Goal: Task Accomplishment & Management: Manage account settings

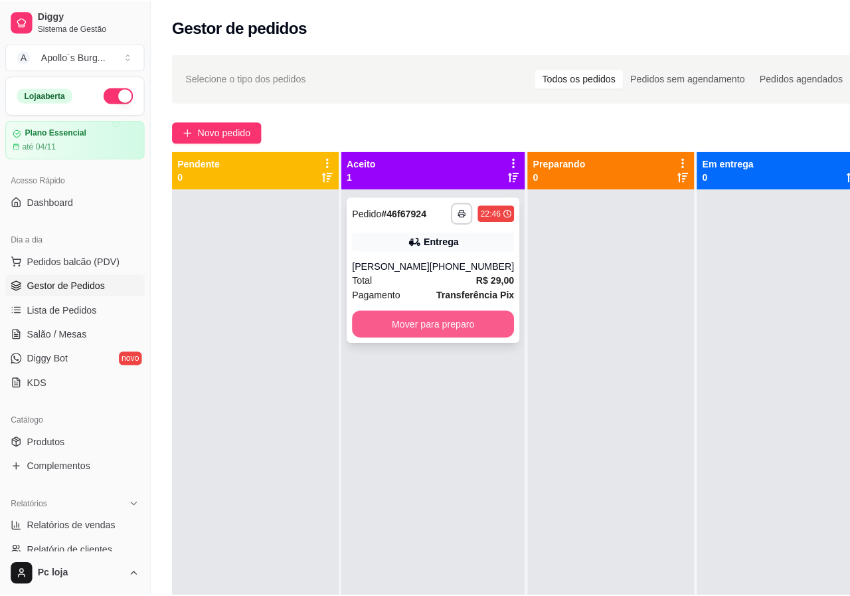
scroll to position [66, 0]
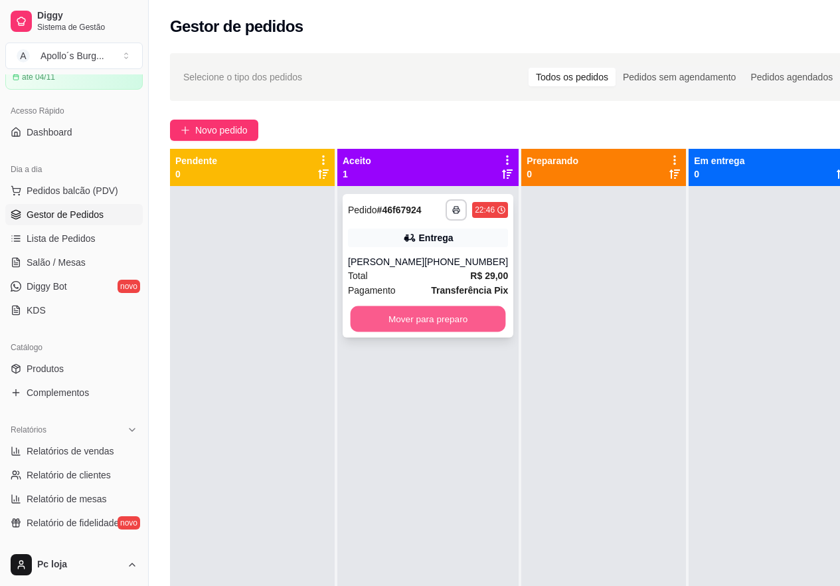
click at [397, 319] on button "Mover para preparo" at bounding box center [428, 319] width 155 height 26
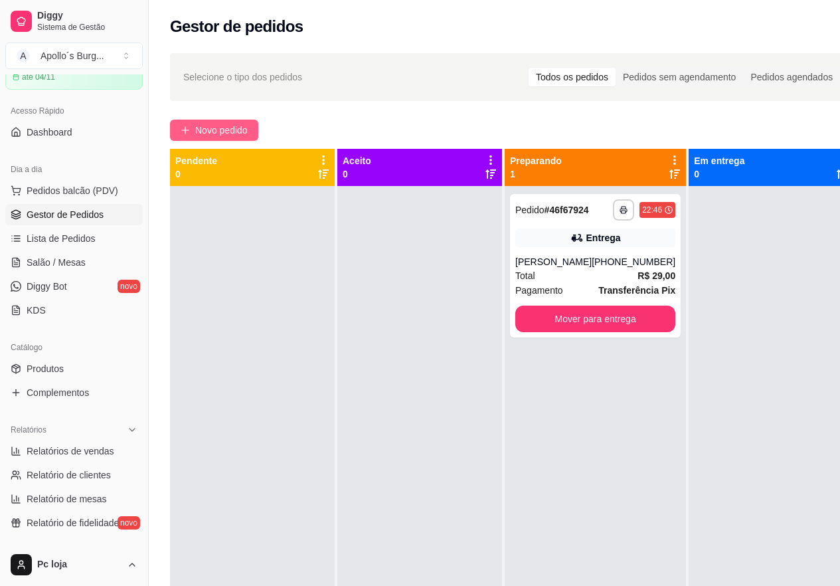
click at [209, 129] on span "Novo pedido" at bounding box center [221, 130] width 52 height 15
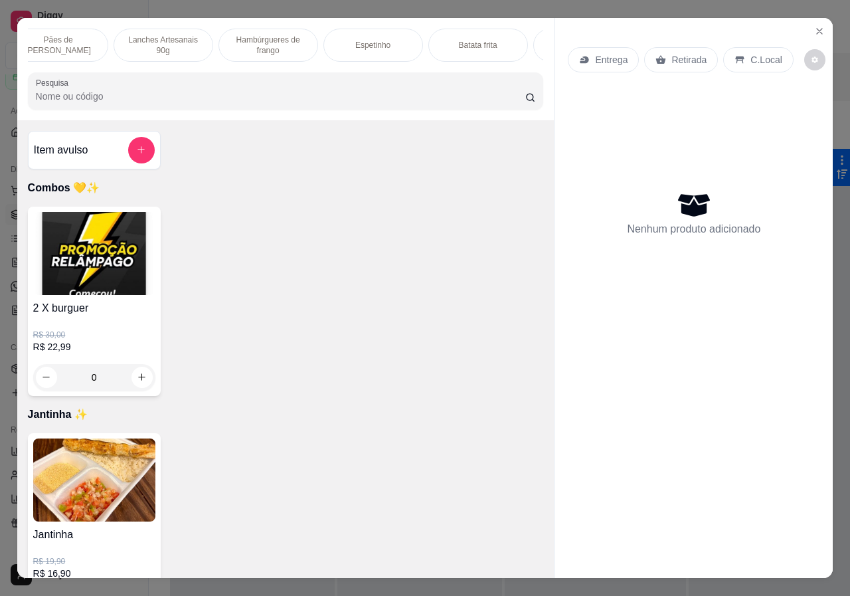
scroll to position [0, 318]
click at [508, 34] on div "Bebidas" at bounding box center [494, 45] width 100 height 33
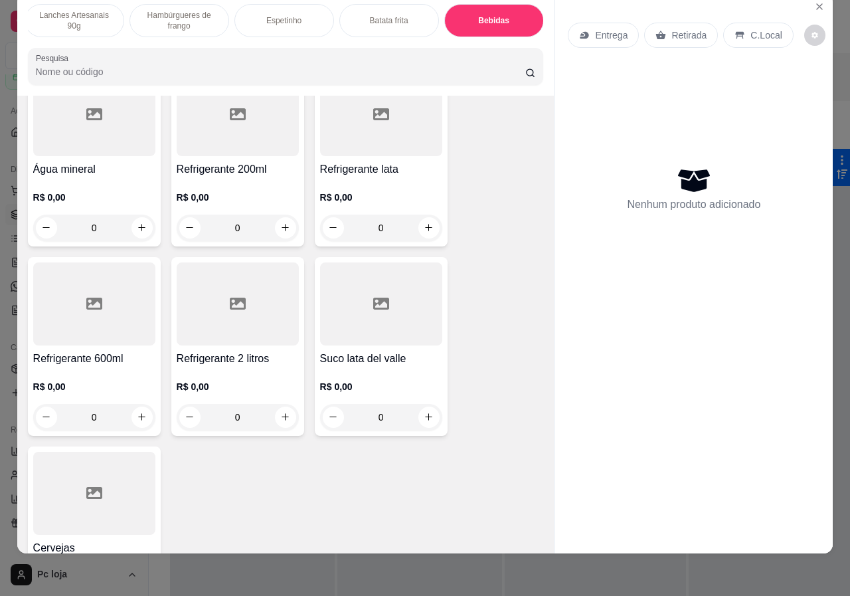
scroll to position [2717, 0]
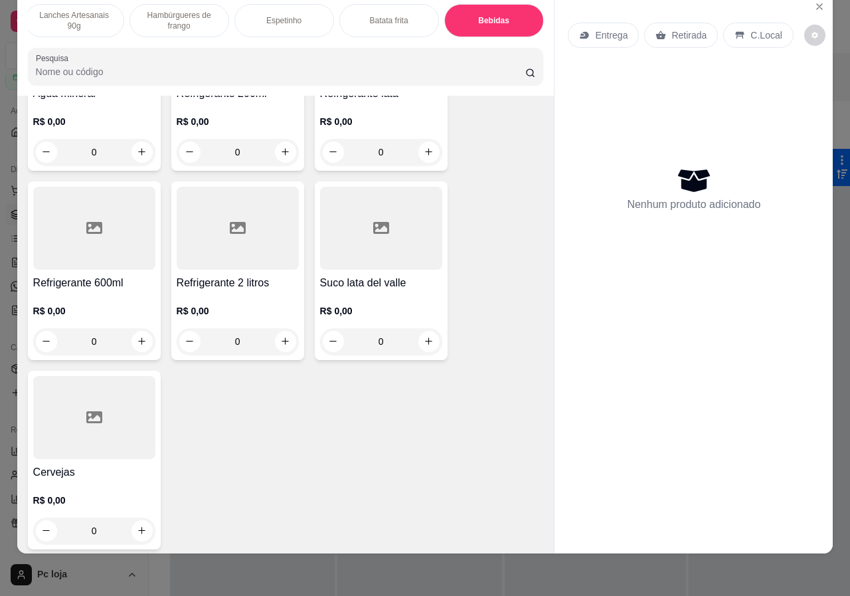
click at [108, 480] on div "R$ 0,00 0" at bounding box center [94, 512] width 122 height 64
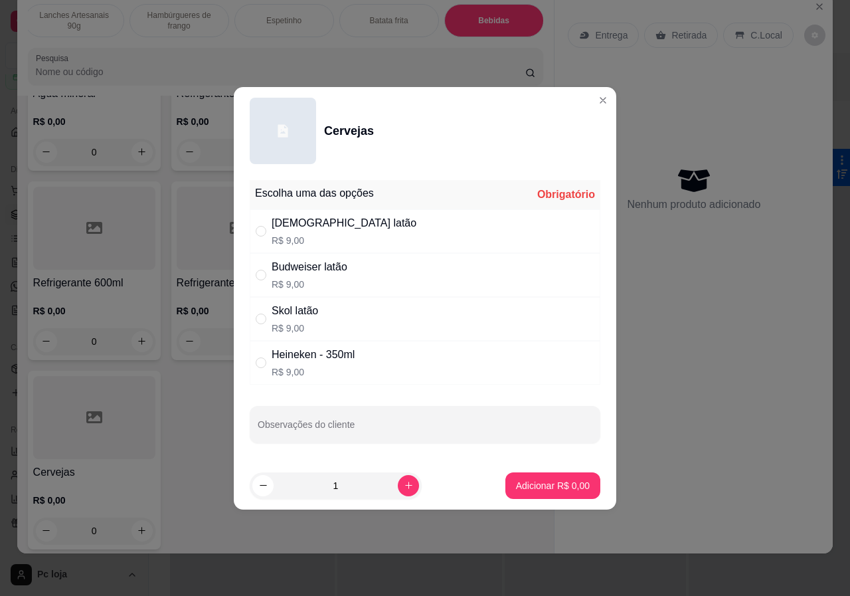
click at [365, 234] on div "[DEMOGRAPHIC_DATA] latão R$ 9,00" at bounding box center [425, 231] width 351 height 44
radio input "true"
click at [543, 480] on p "Adicionar R$ 9,00" at bounding box center [553, 485] width 74 height 13
type input "1"
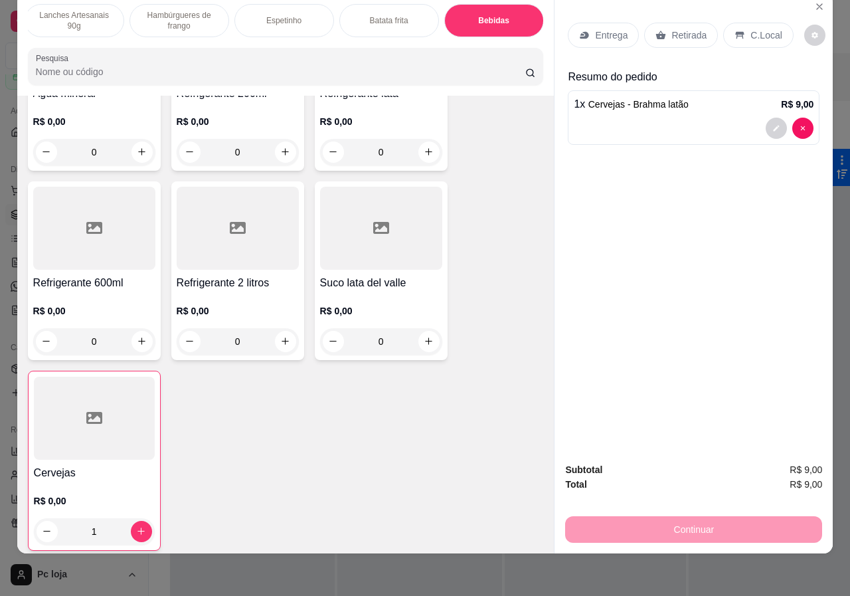
click at [679, 29] on p "Retirada" at bounding box center [689, 35] width 35 height 13
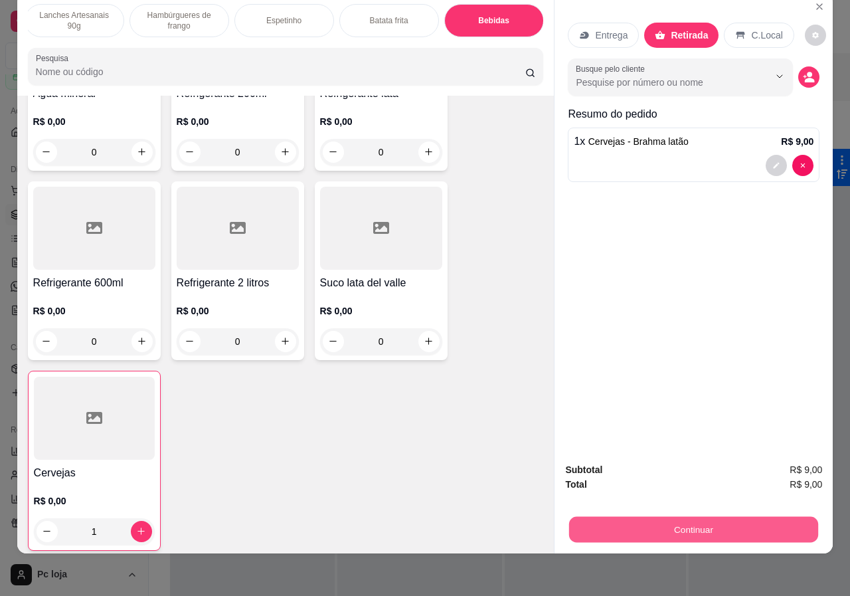
click at [726, 517] on button "Continuar" at bounding box center [693, 530] width 249 height 26
click at [718, 518] on button "Continuar" at bounding box center [693, 530] width 249 height 26
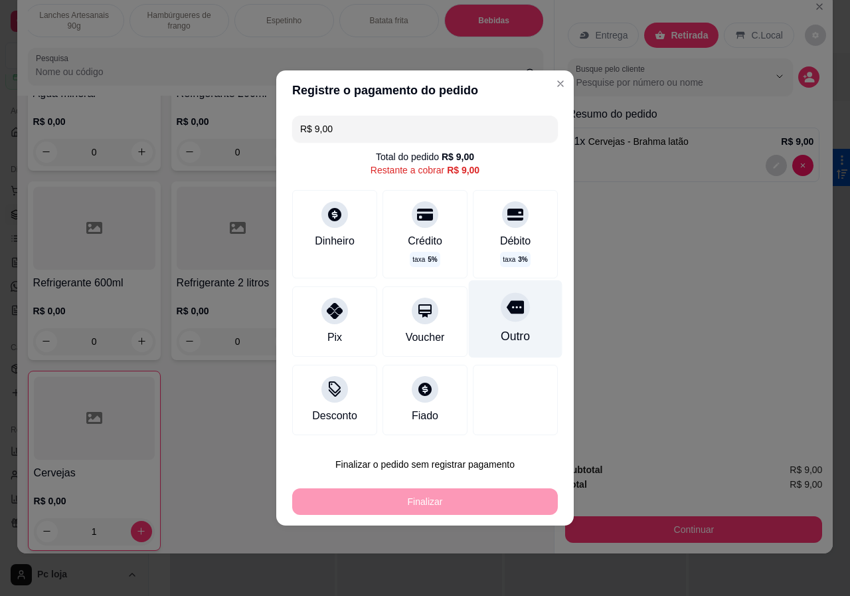
click at [501, 329] on div "Outro" at bounding box center [515, 336] width 29 height 17
type input "R$ 0,00"
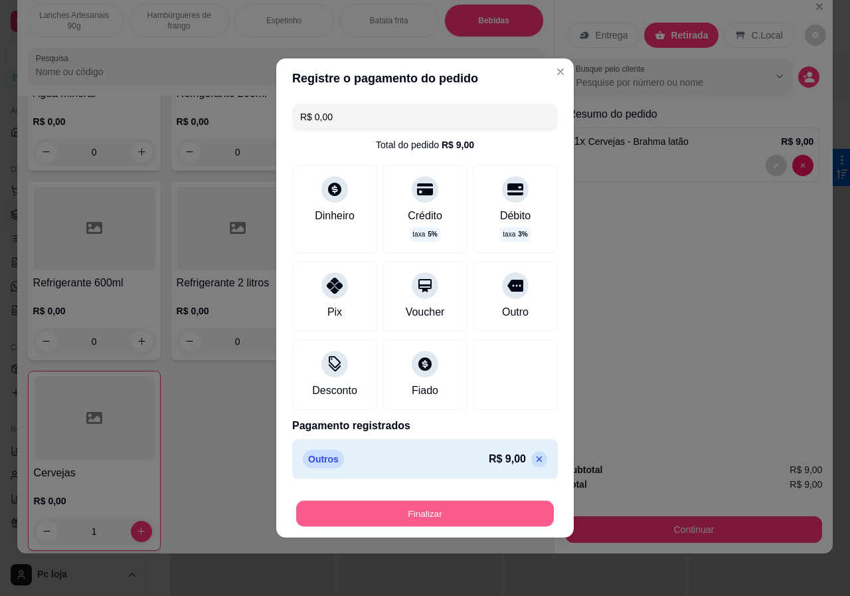
click at [469, 510] on button "Finalizar" at bounding box center [425, 514] width 258 height 26
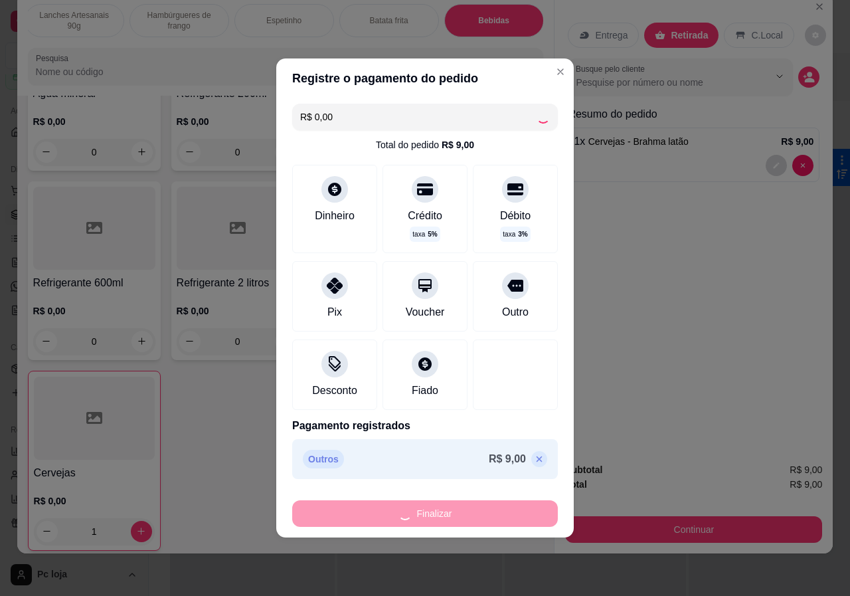
type input "0"
type input "-R$ 9,00"
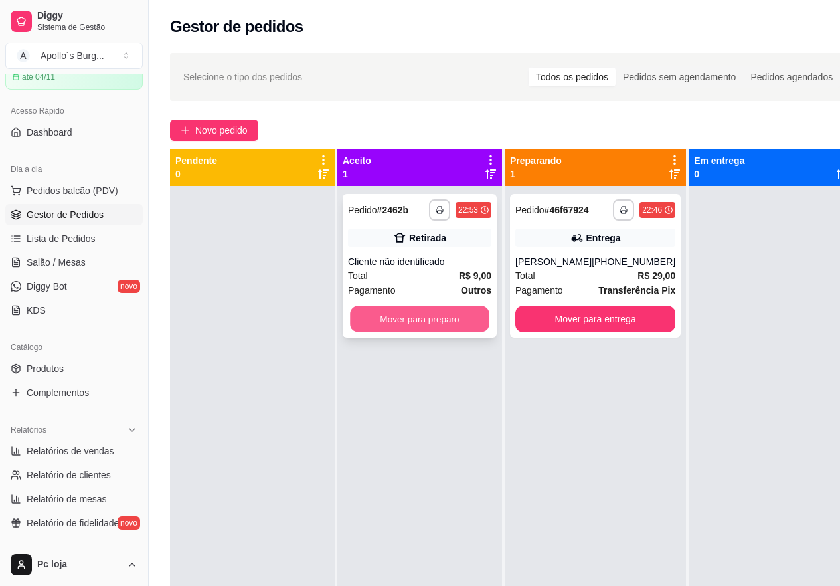
click at [473, 309] on button "Mover para preparo" at bounding box center [420, 319] width 140 height 26
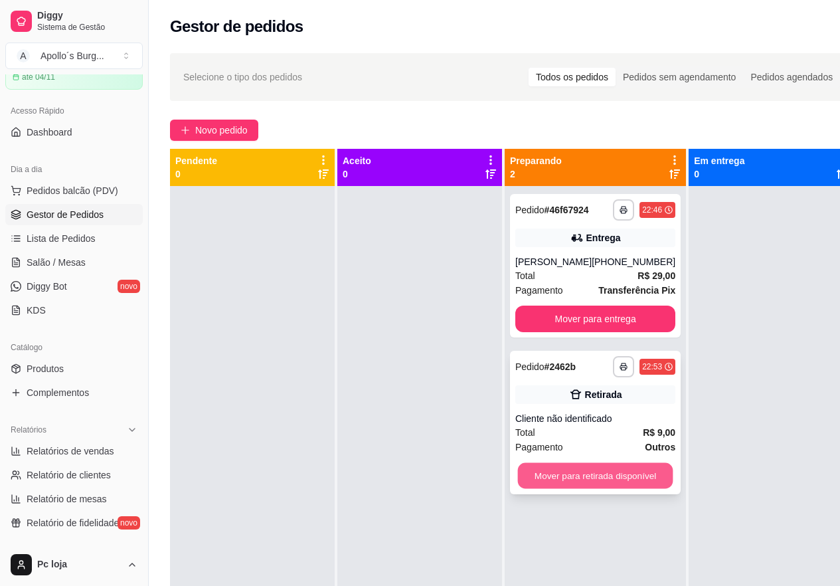
click at [565, 476] on button "Mover para retirada disponível" at bounding box center [595, 476] width 155 height 26
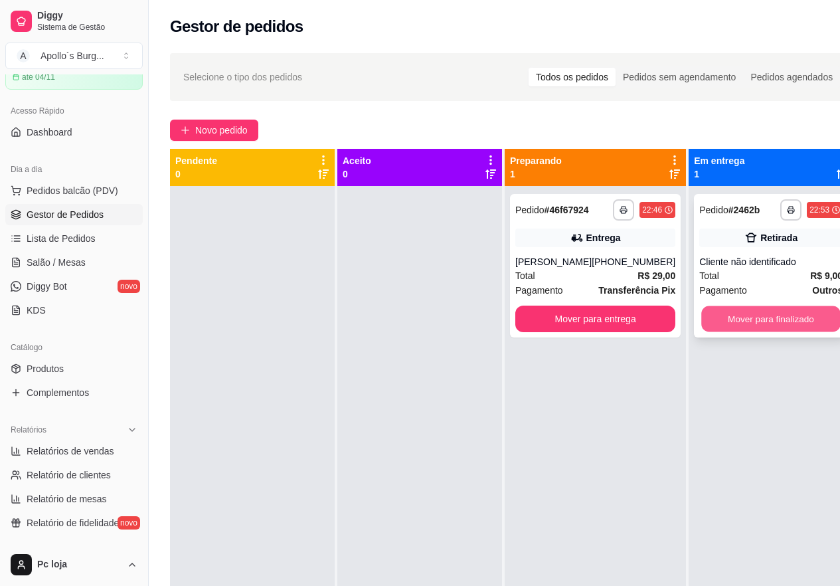
click at [783, 316] on button "Mover para finalizado" at bounding box center [772, 319] width 140 height 26
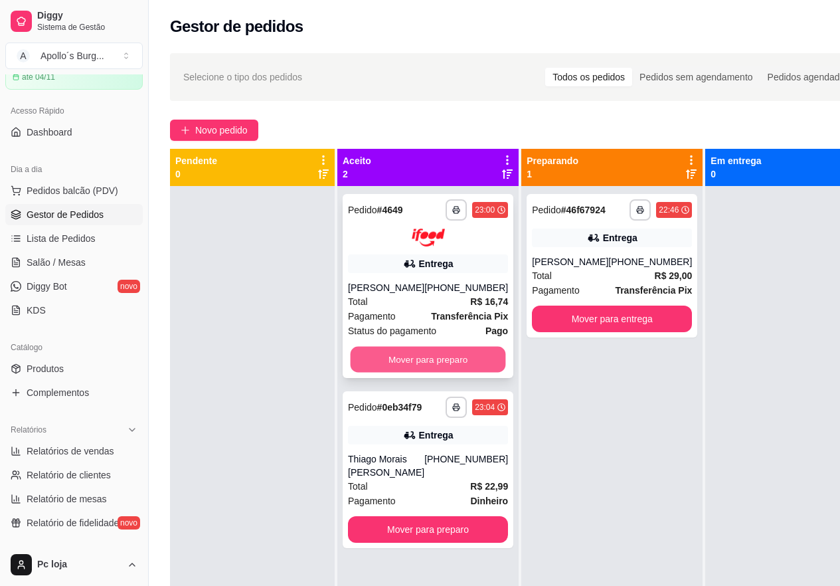
click at [411, 360] on button "Mover para preparo" at bounding box center [428, 359] width 155 height 26
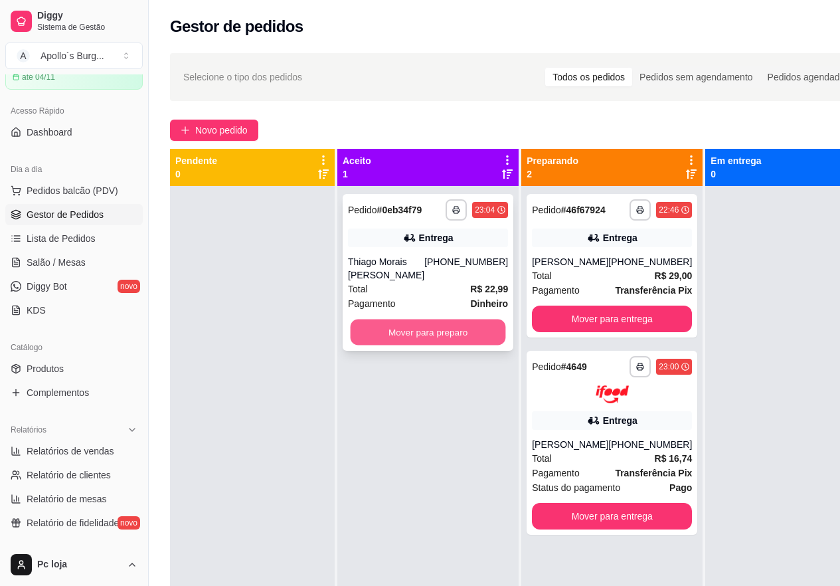
click at [368, 328] on button "Mover para preparo" at bounding box center [428, 333] width 155 height 26
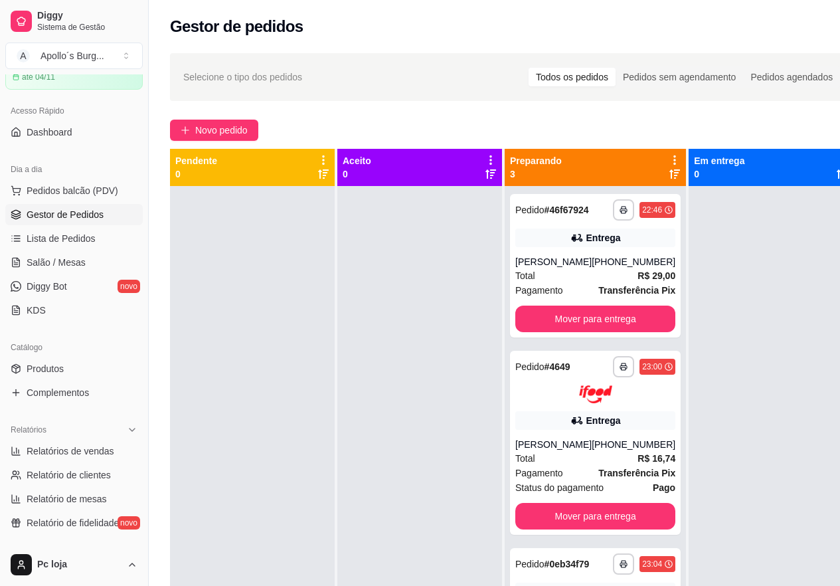
click at [368, 327] on div at bounding box center [420, 479] width 165 height 586
click at [547, 318] on button "Mover para entrega" at bounding box center [595, 319] width 155 height 26
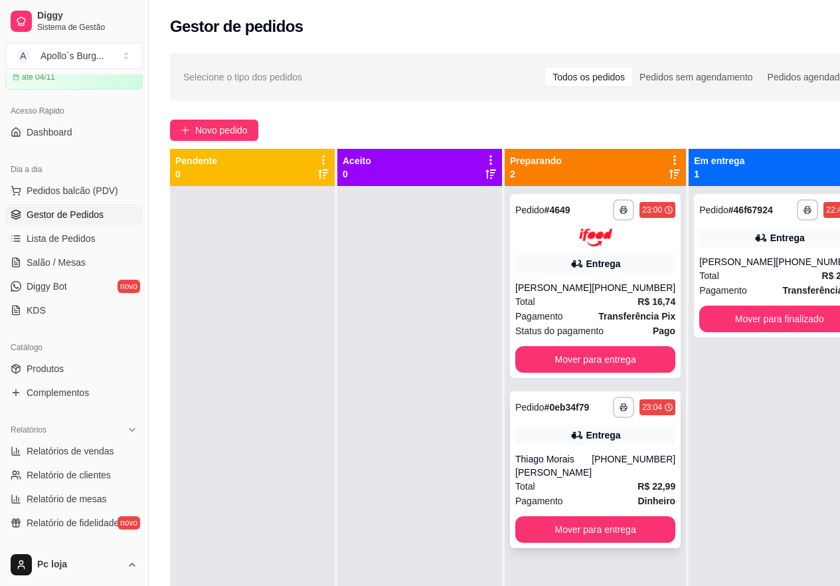
click at [598, 466] on div "[PHONE_NUMBER]" at bounding box center [634, 465] width 84 height 27
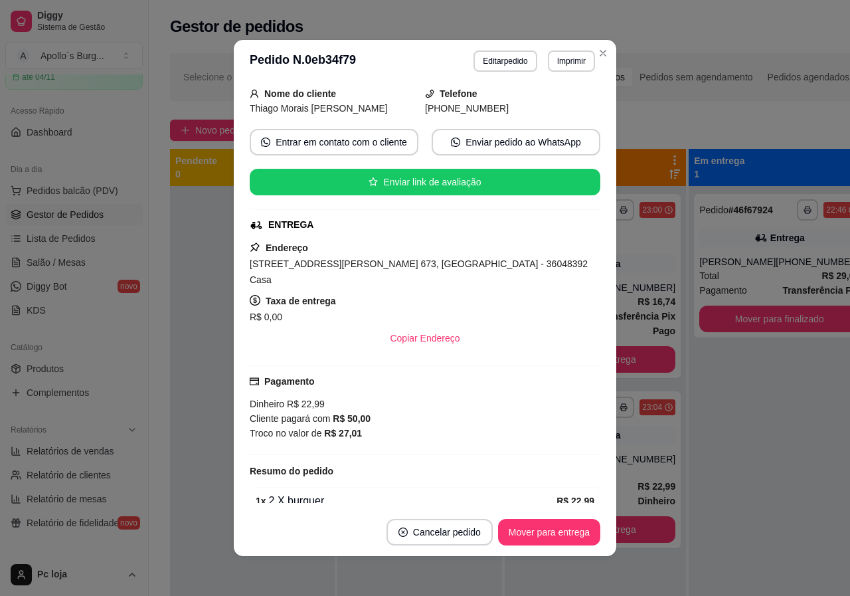
scroll to position [195, 0]
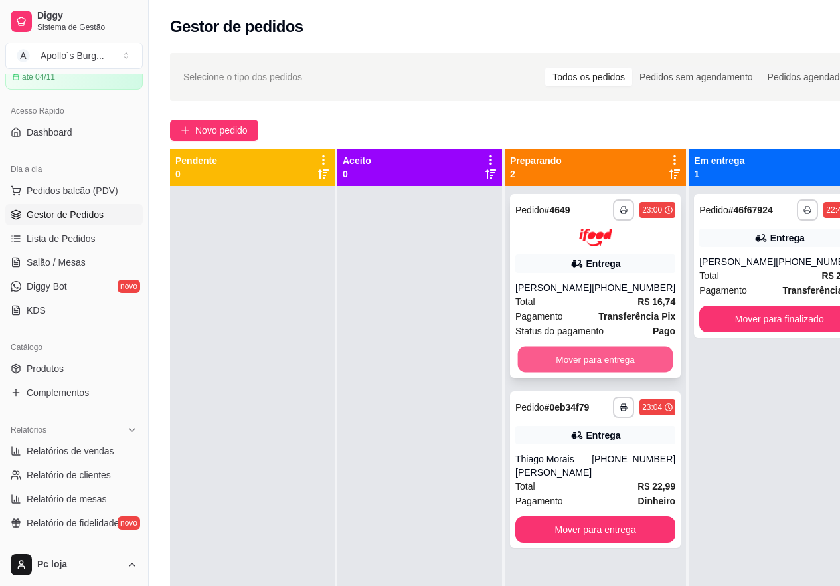
click at [576, 356] on button "Mover para entrega" at bounding box center [595, 359] width 155 height 26
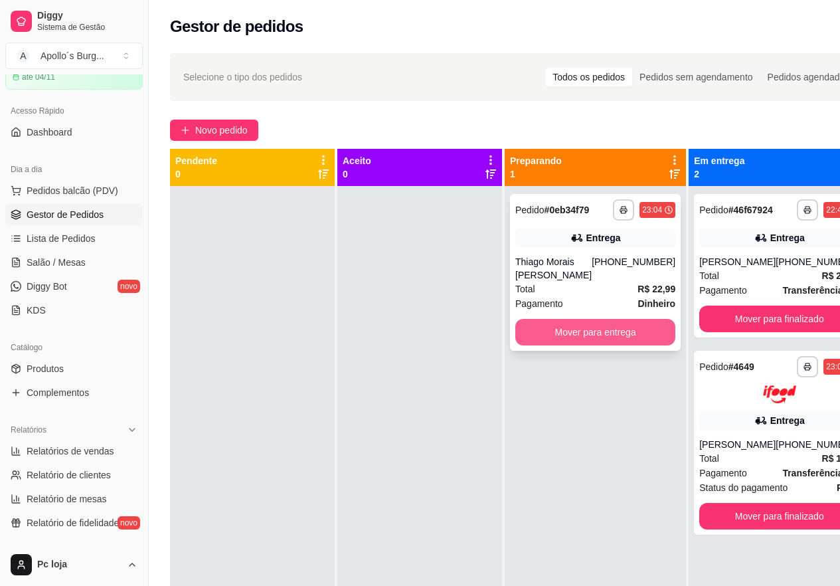
click at [599, 330] on button "Mover para entrega" at bounding box center [596, 332] width 160 height 27
click at [599, 330] on div "Mover para entrega" at bounding box center [596, 332] width 160 height 27
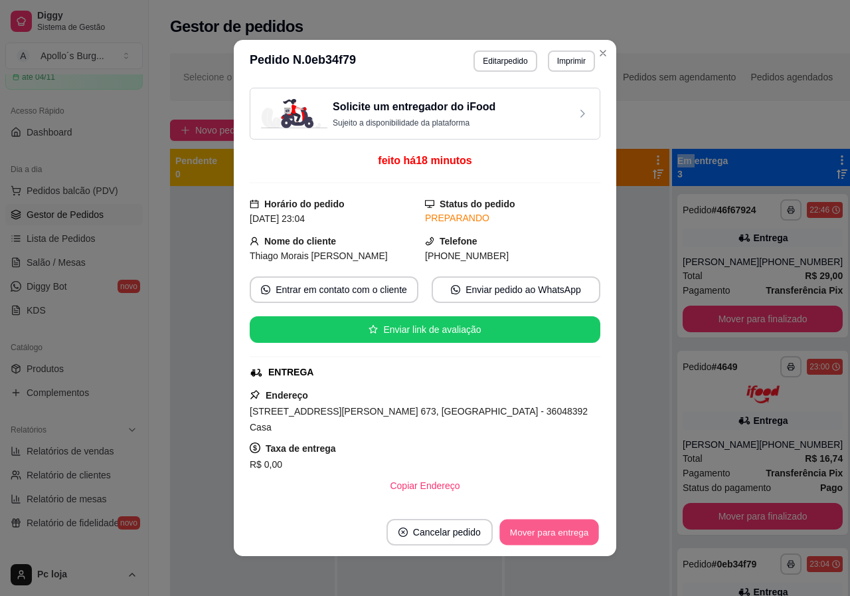
click at [545, 534] on button "Mover para entrega" at bounding box center [550, 533] width 100 height 26
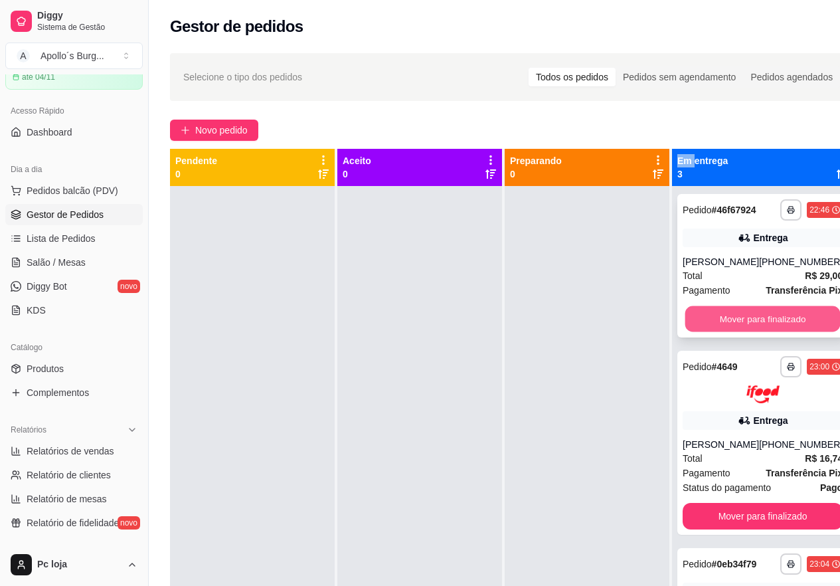
click at [811, 316] on button "Mover para finalizado" at bounding box center [763, 319] width 155 height 26
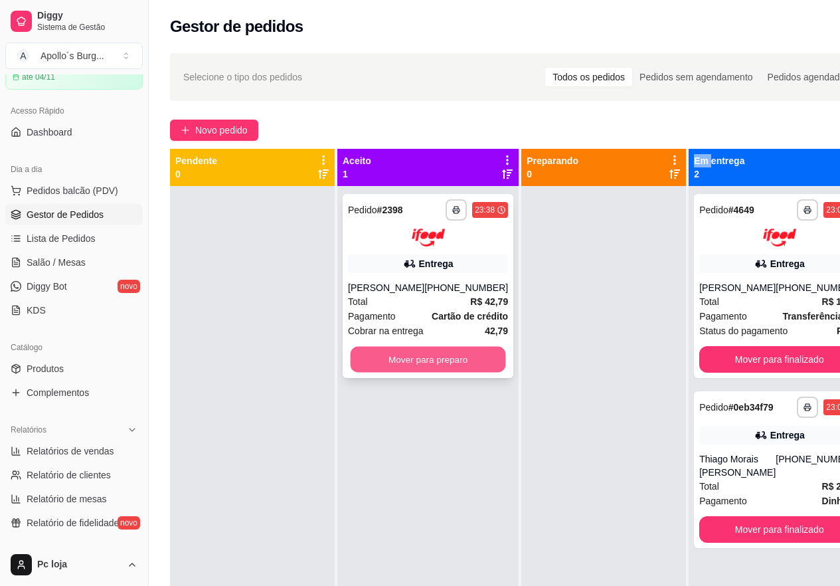
click at [391, 372] on button "Mover para preparo" at bounding box center [428, 359] width 155 height 26
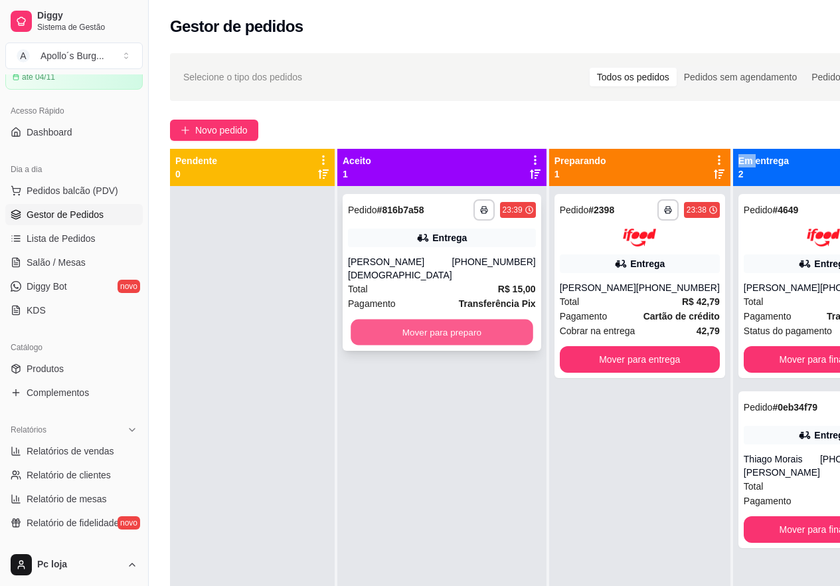
click at [486, 320] on button "Mover para preparo" at bounding box center [442, 333] width 182 height 26
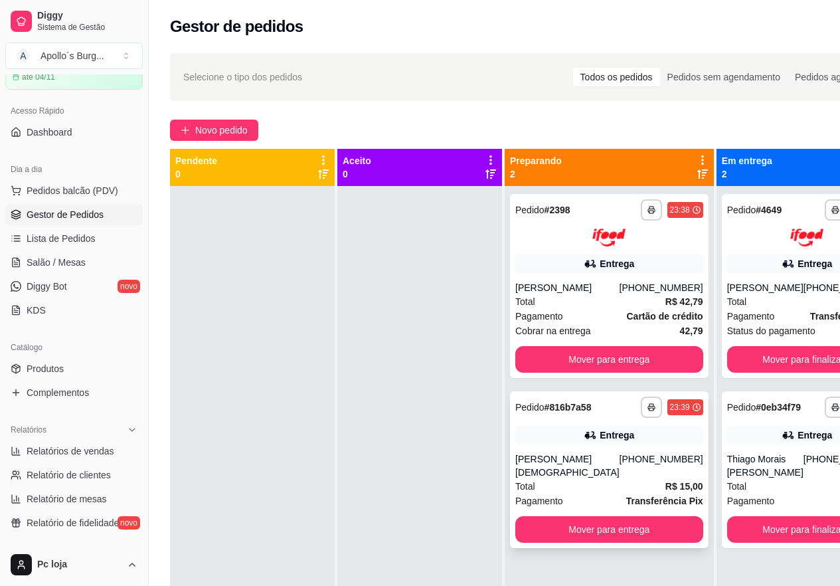
click at [595, 482] on div "Total R$ 15,00" at bounding box center [610, 486] width 188 height 15
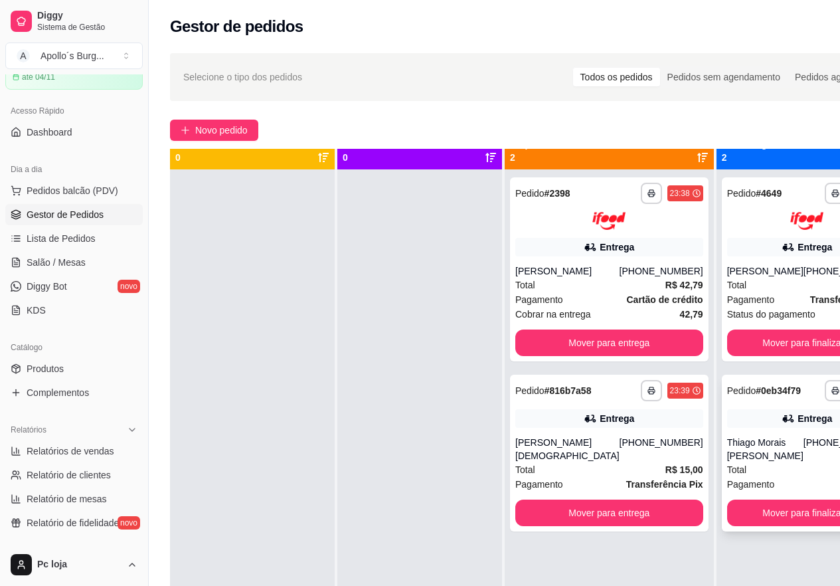
scroll to position [37, 0]
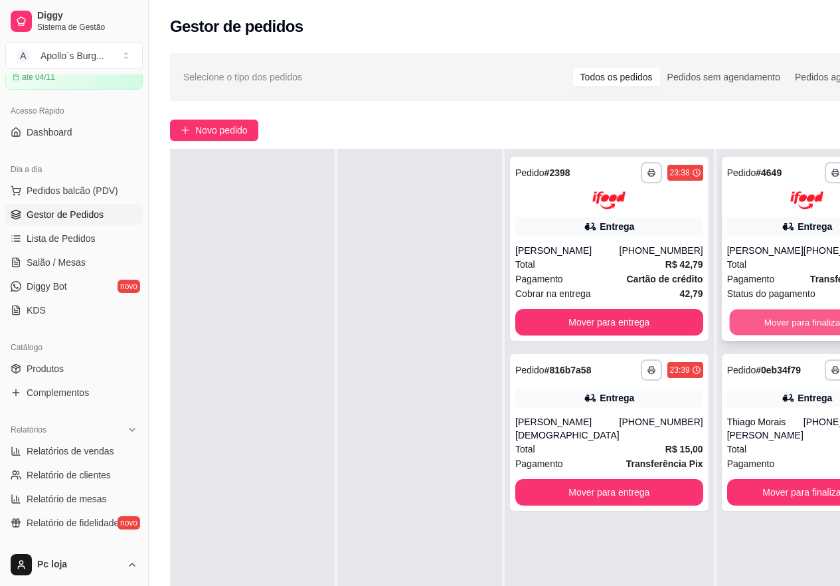
click at [798, 322] on button "Mover para finalizado" at bounding box center [807, 322] width 155 height 26
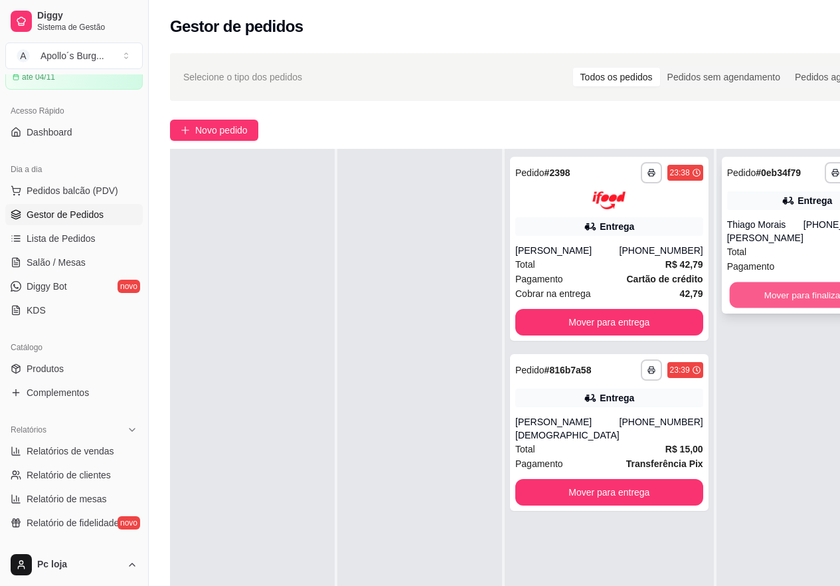
click at [780, 294] on button "Mover para finalizado" at bounding box center [807, 295] width 155 height 26
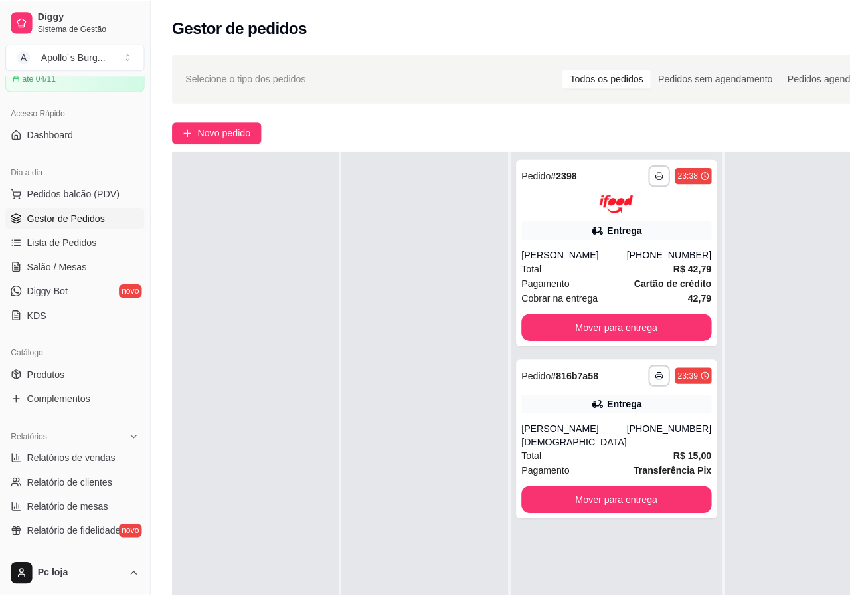
scroll to position [0, 0]
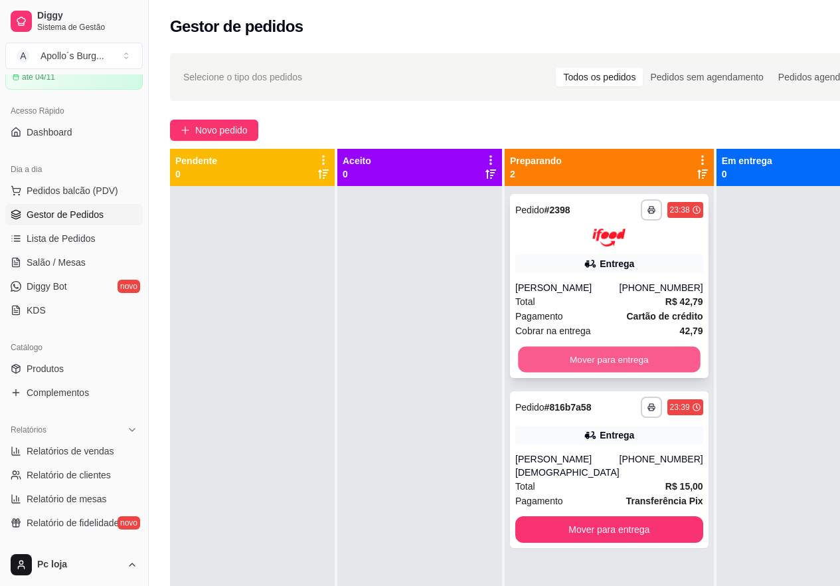
click at [625, 371] on button "Mover para entrega" at bounding box center [609, 359] width 182 height 26
click at [623, 373] on div "Mover para entrega" at bounding box center [610, 359] width 188 height 27
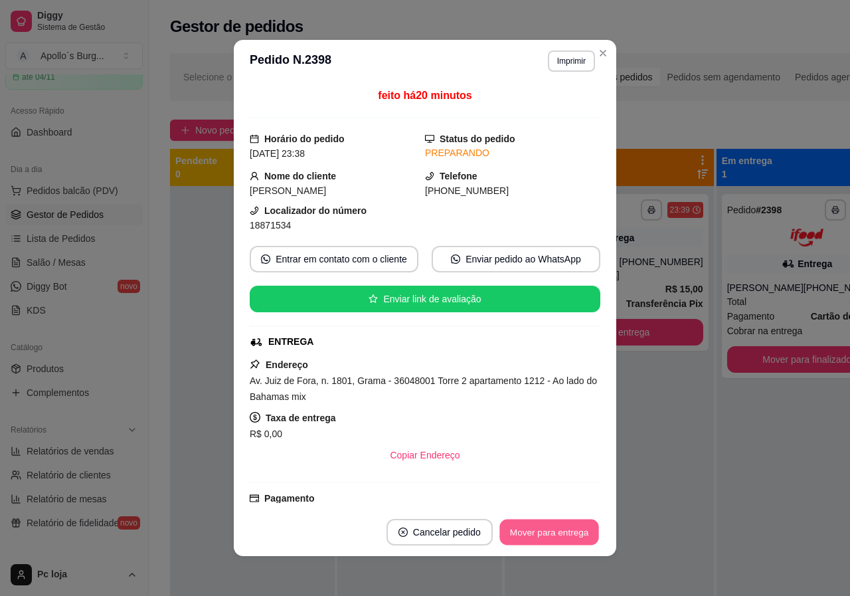
click at [553, 537] on button "Mover para entrega" at bounding box center [550, 533] width 100 height 26
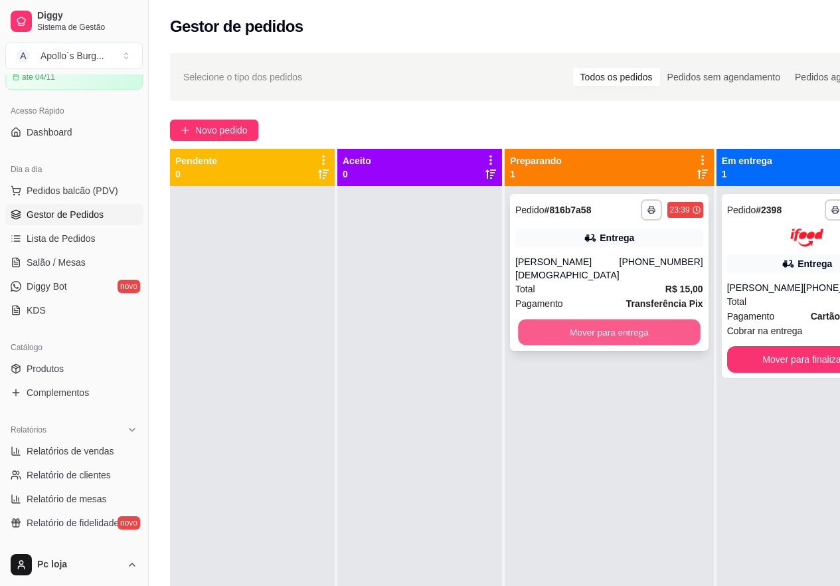
click at [549, 320] on button "Mover para entrega" at bounding box center [609, 333] width 182 height 26
click at [549, 319] on div "Mover para entrega" at bounding box center [610, 332] width 188 height 27
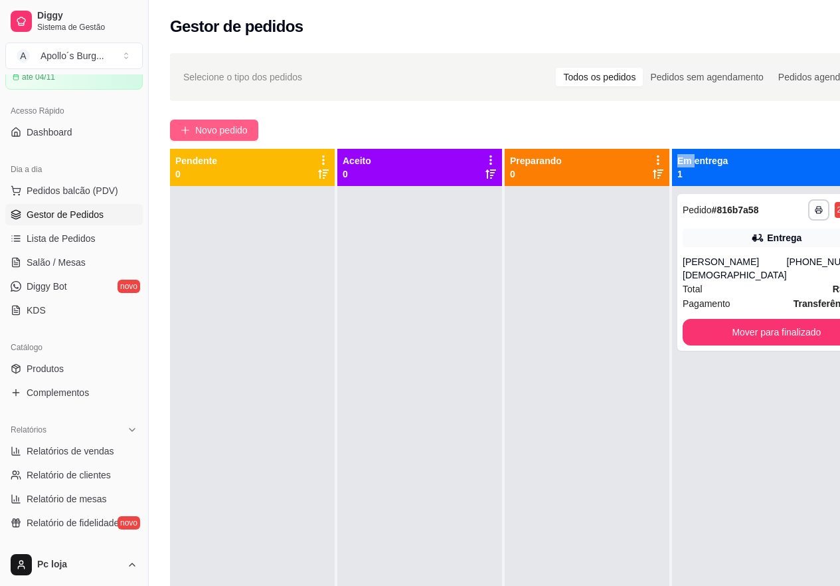
click at [215, 132] on span "Novo pedido" at bounding box center [221, 130] width 52 height 15
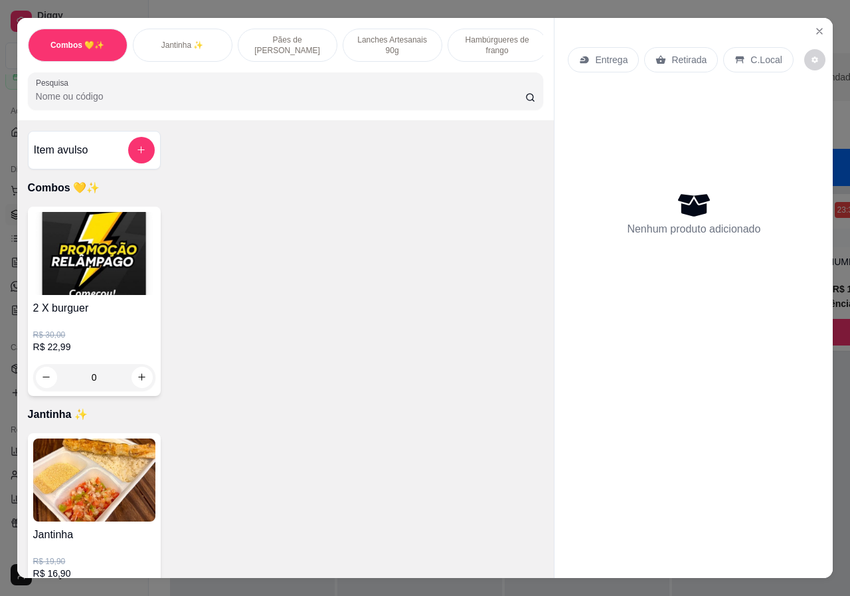
scroll to position [0, 318]
click at [373, 44] on p "Batata frita" at bounding box center [389, 45] width 39 height 11
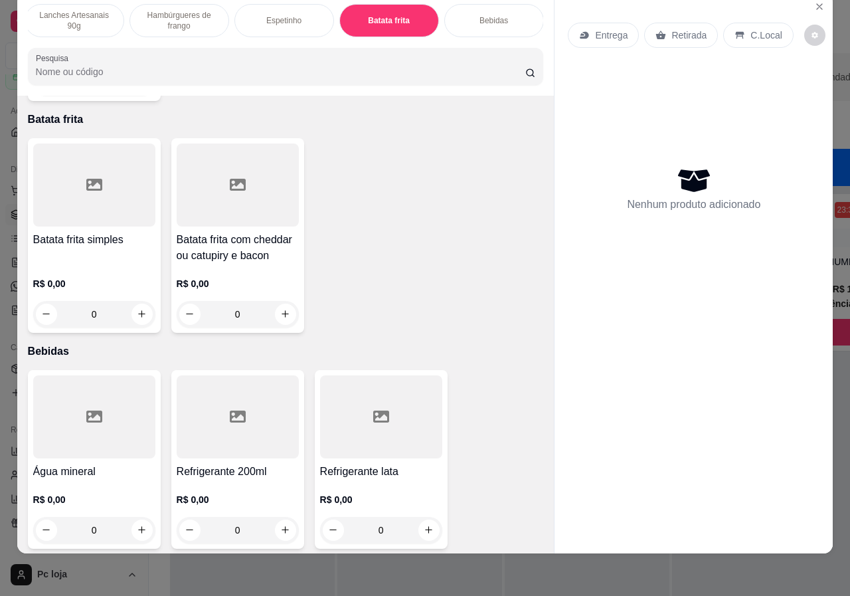
click at [215, 264] on div "R$ 0,00 0" at bounding box center [238, 296] width 122 height 64
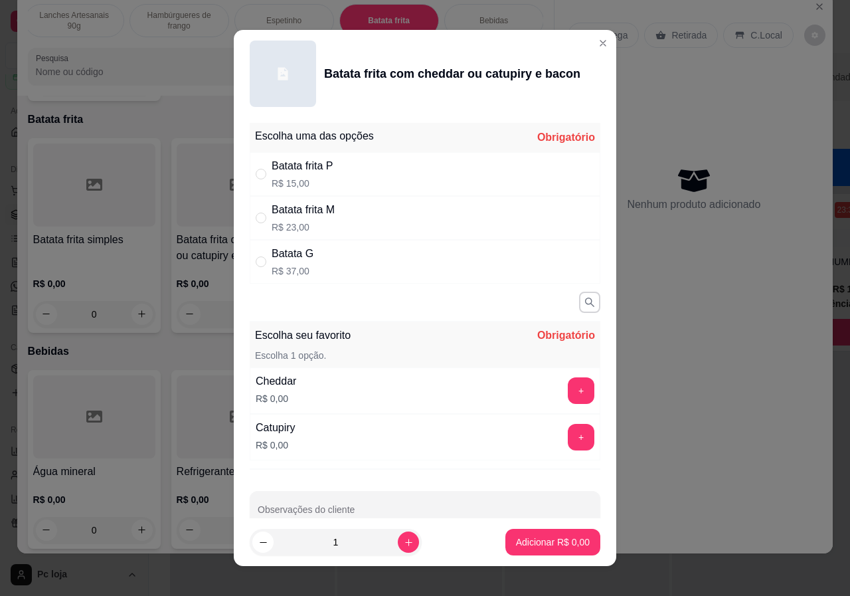
click at [330, 263] on div "Batata G R$ 37,00" at bounding box center [425, 262] width 351 height 44
radio input "true"
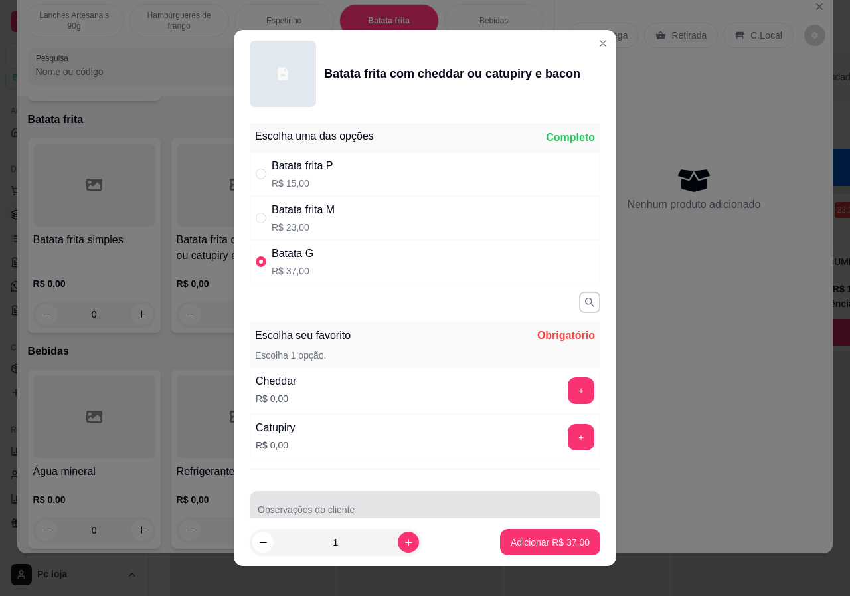
click at [505, 509] on input "Observações do cliente" at bounding box center [425, 514] width 335 height 13
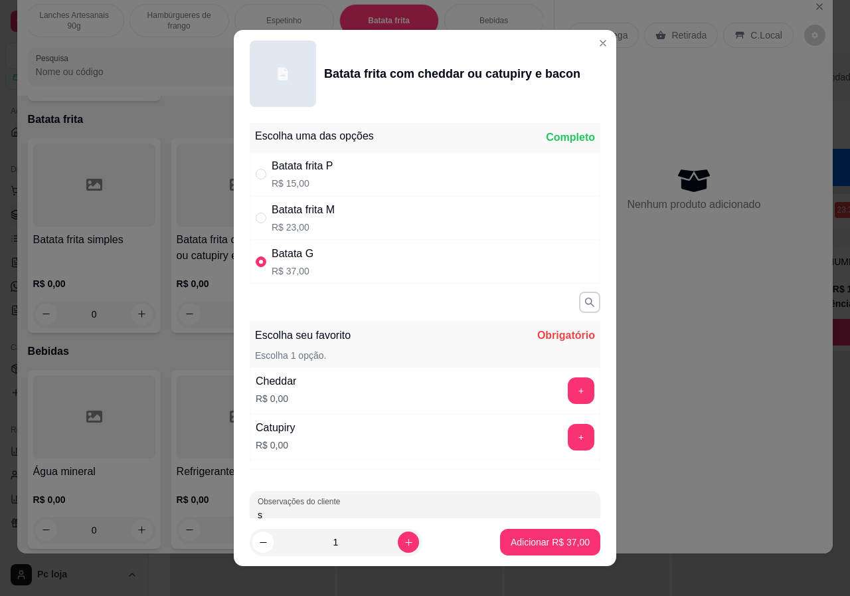
scroll to position [3, 0]
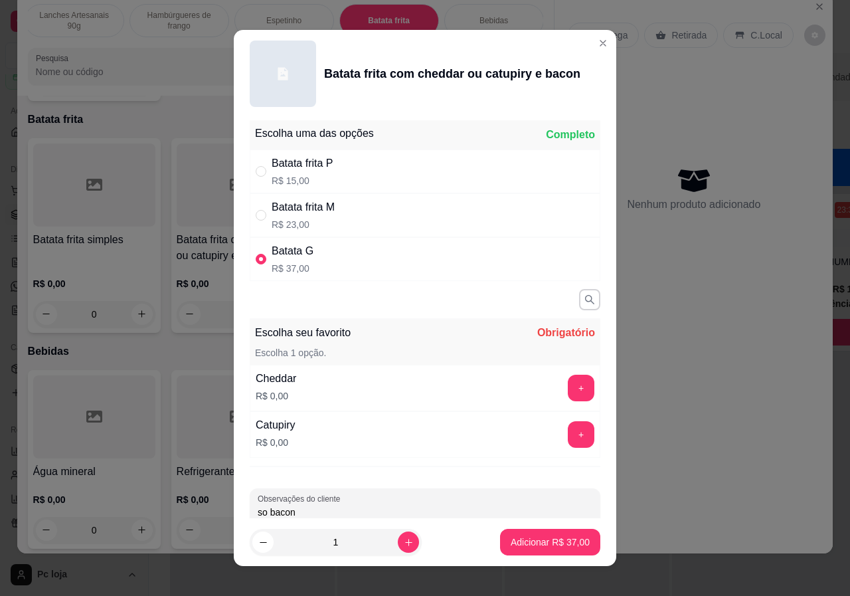
type input "so bacon"
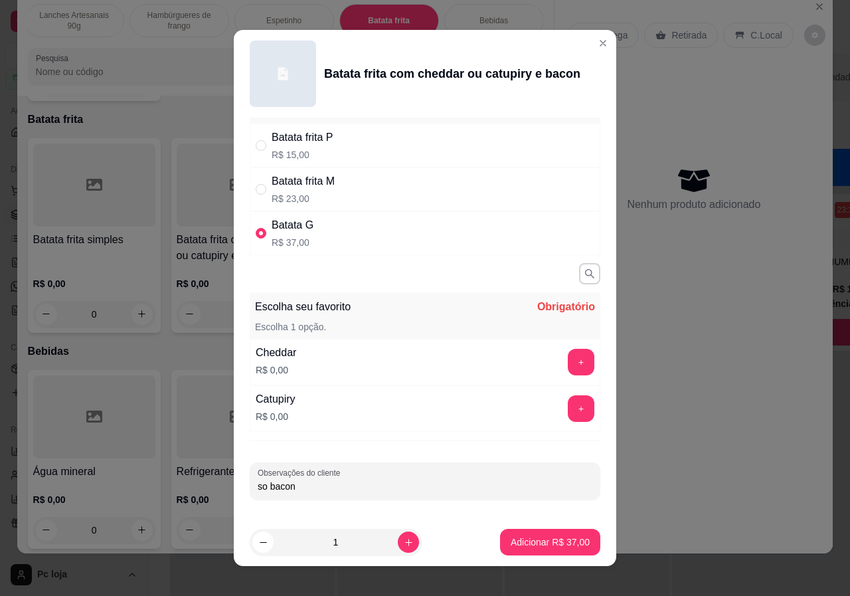
scroll to position [13, 0]
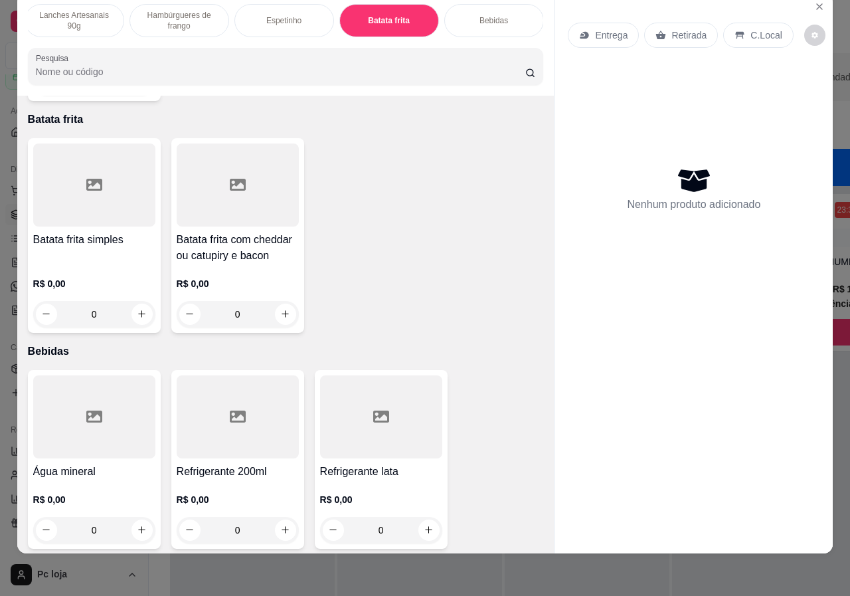
click at [95, 264] on div "R$ 0,00 0" at bounding box center [94, 296] width 122 height 64
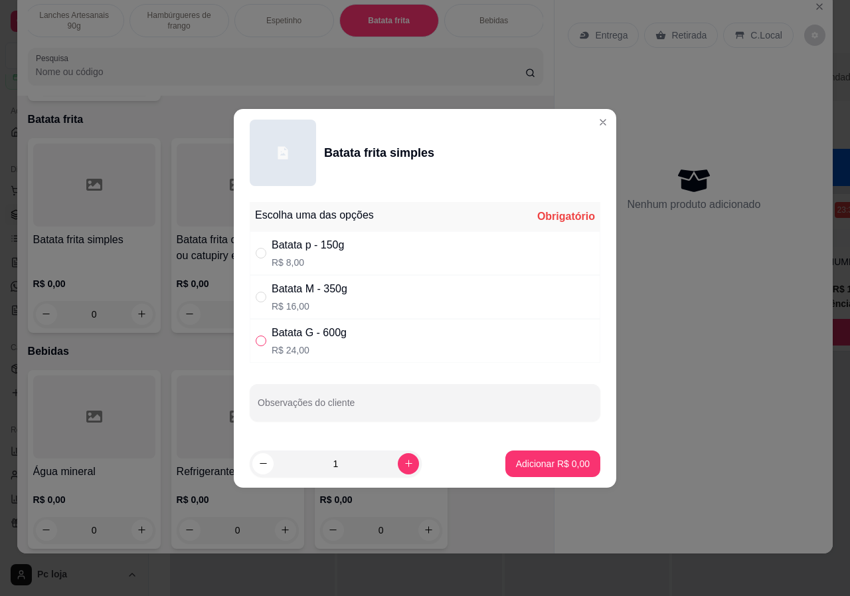
click at [265, 338] on input "" at bounding box center [261, 341] width 11 height 11
radio input "true"
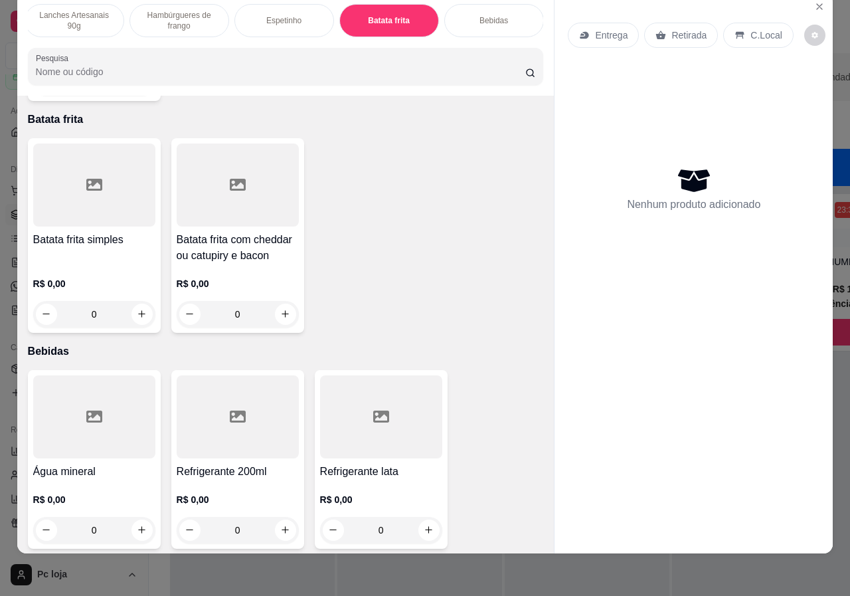
click at [284, 301] on div "0" at bounding box center [238, 314] width 122 height 27
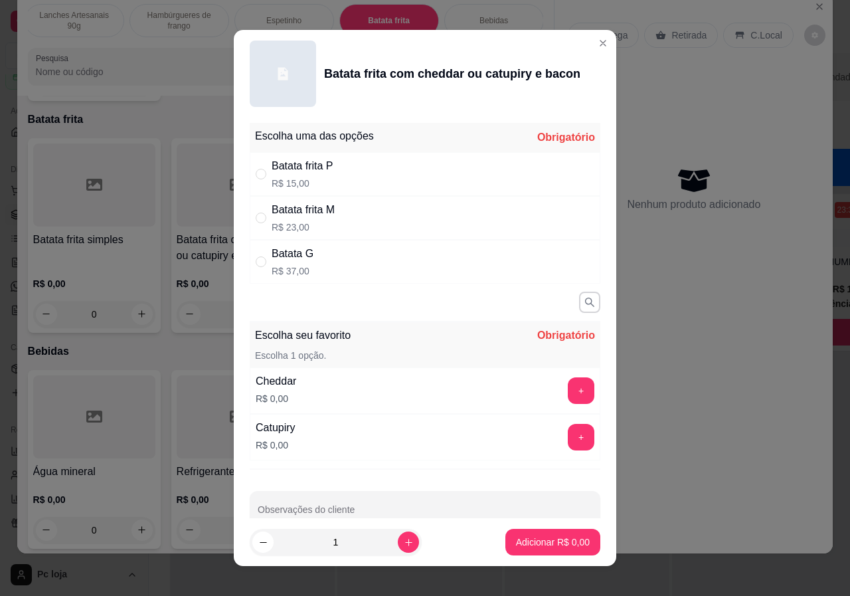
click at [408, 260] on div "Batata G R$ 37,00" at bounding box center [425, 262] width 351 height 44
radio input "true"
click at [568, 390] on button "+" at bounding box center [581, 390] width 27 height 27
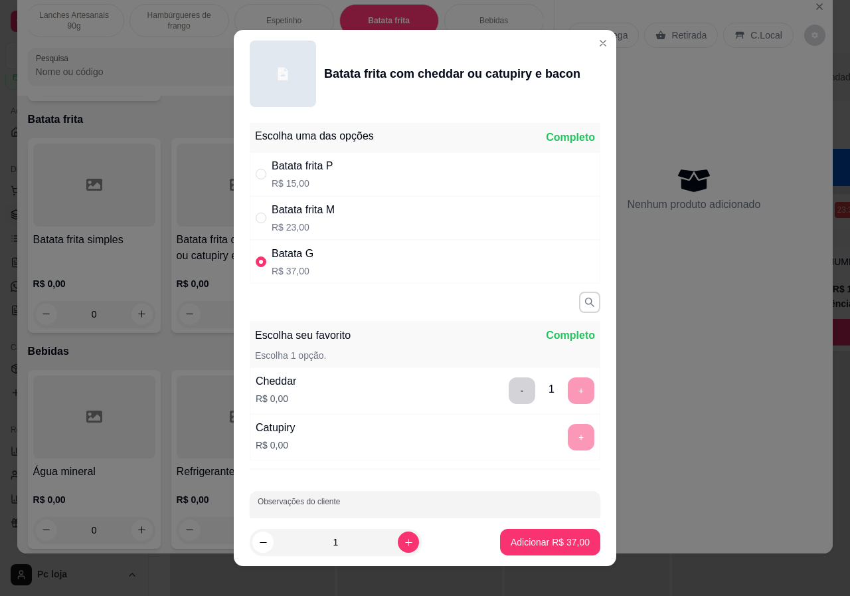
click at [390, 507] on div at bounding box center [425, 509] width 335 height 27
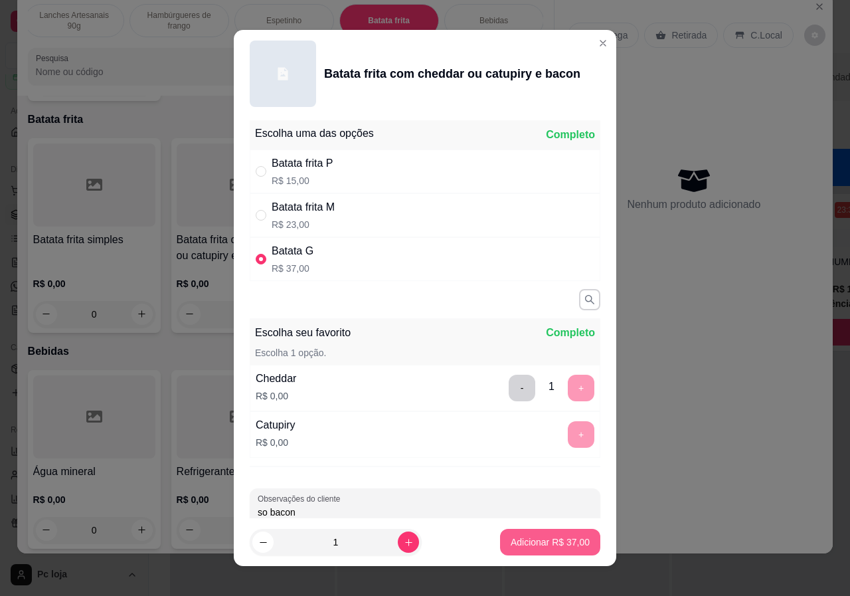
type input "so bacon"
click at [516, 542] on p "Adicionar R$ 37,00" at bounding box center [550, 541] width 77 height 13
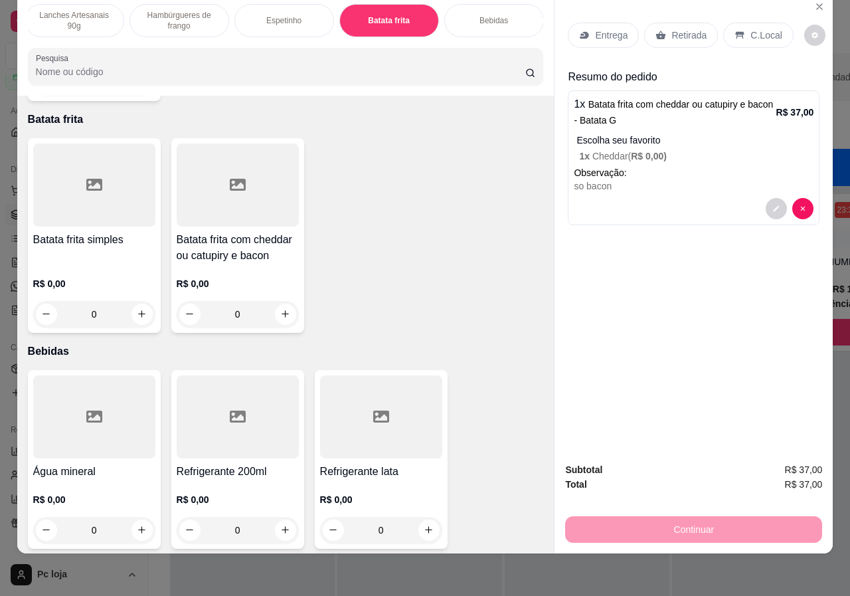
click at [300, 11] on div "Espetinho" at bounding box center [285, 20] width 100 height 33
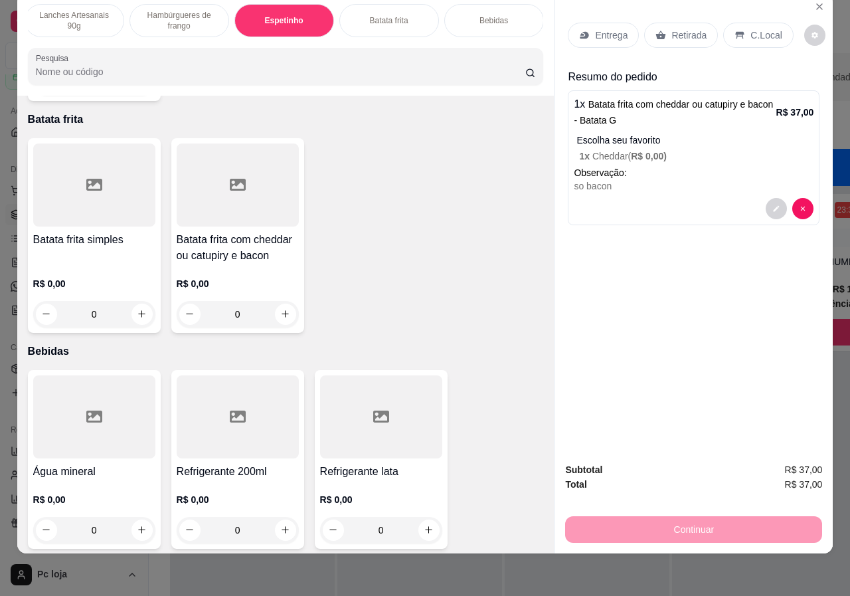
scroll to position [2123, 0]
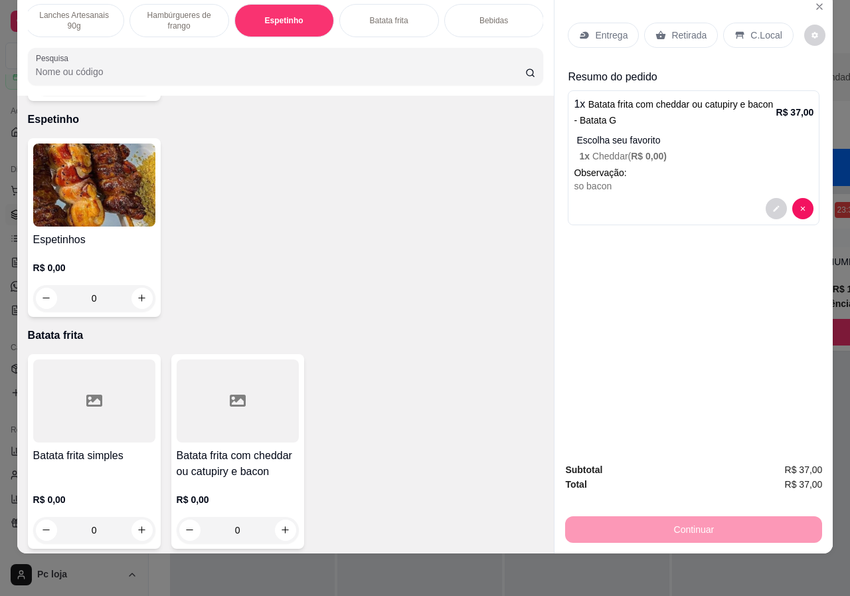
click at [113, 248] on div "R$ 0,00 0" at bounding box center [94, 280] width 122 height 64
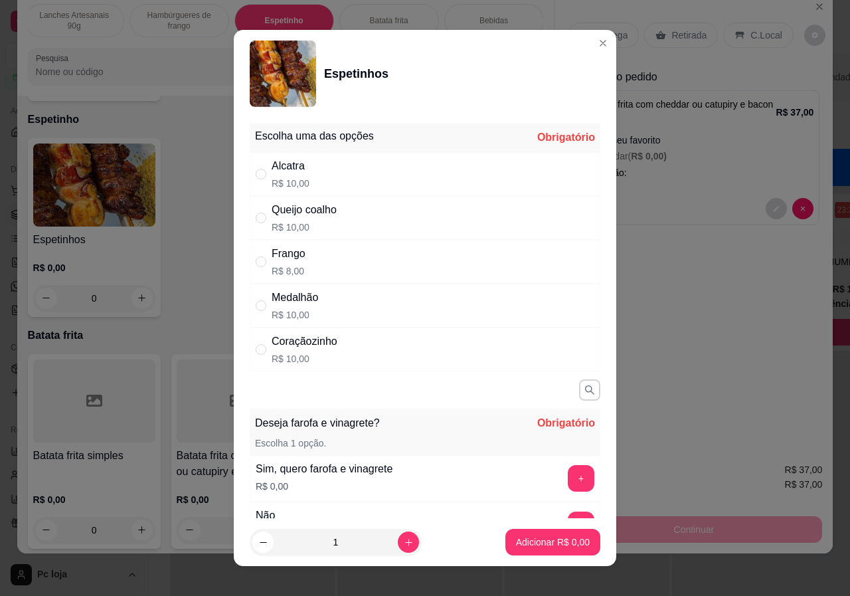
click at [275, 163] on div "Alcatra" at bounding box center [291, 166] width 38 height 16
radio input "true"
click at [404, 538] on icon "increase-product-quantity" at bounding box center [409, 542] width 10 height 10
type input "2"
click at [569, 474] on button "+" at bounding box center [582, 478] width 26 height 26
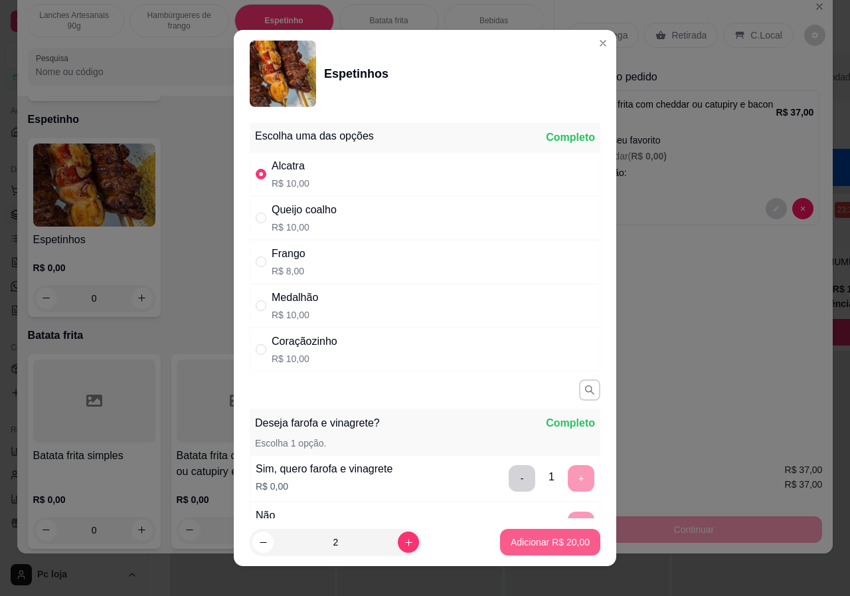
click at [535, 545] on p "Adicionar R$ 20,00" at bounding box center [550, 541] width 79 height 13
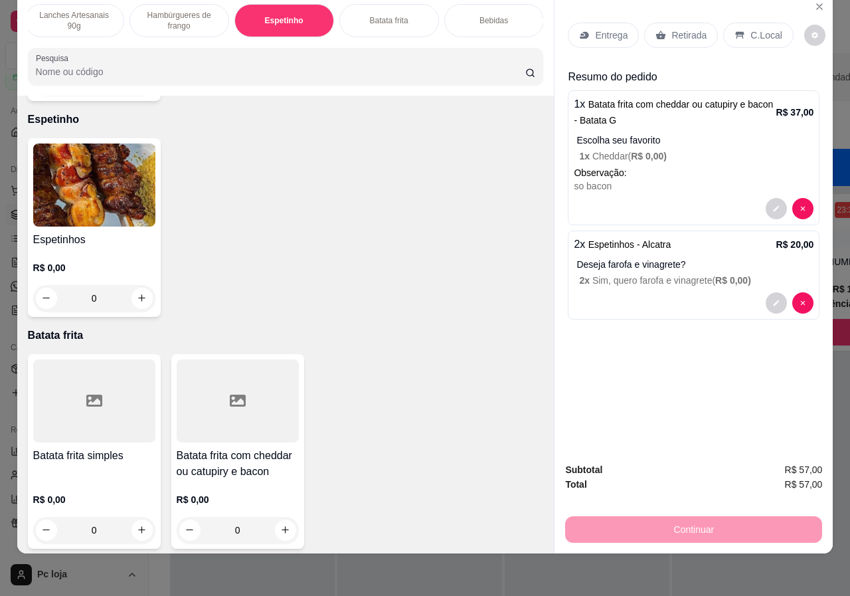
click at [482, 15] on p "Bebidas" at bounding box center [494, 20] width 29 height 11
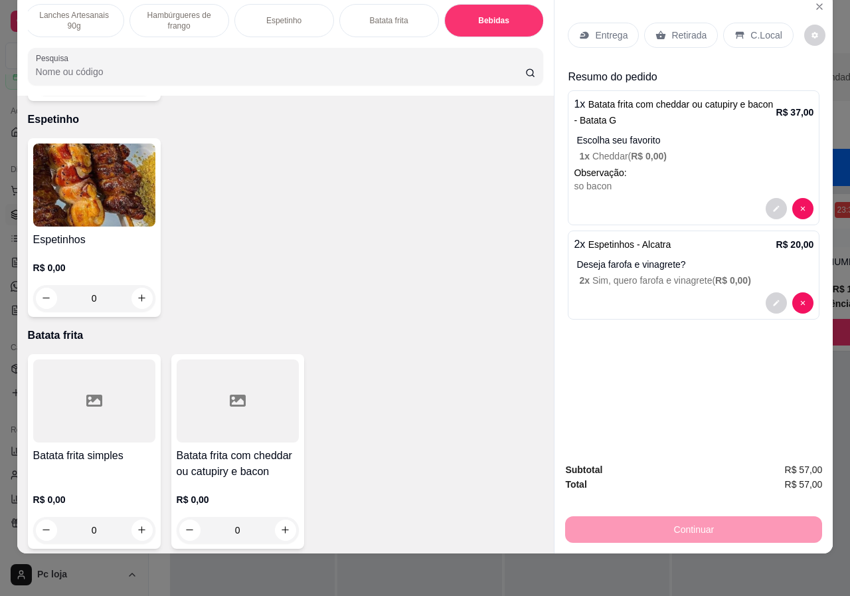
scroll to position [2571, 0]
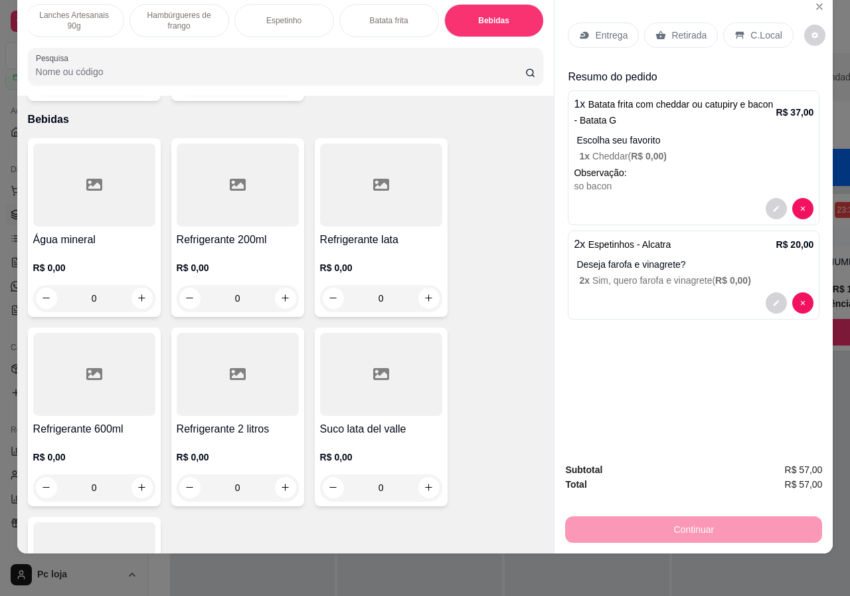
click at [239, 437] on div "R$ 0,00 0" at bounding box center [238, 469] width 122 height 64
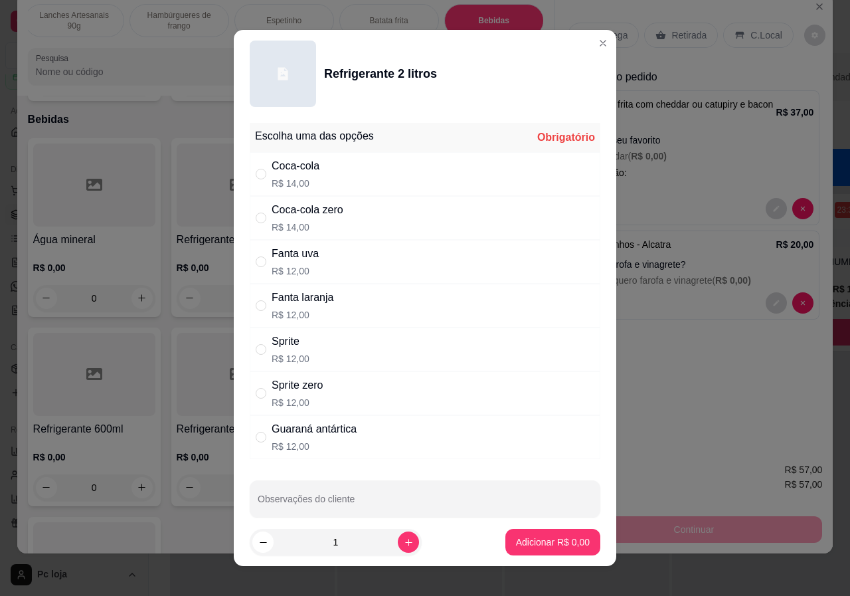
click at [262, 388] on div "" at bounding box center [264, 393] width 16 height 15
radio input "true"
click at [545, 540] on p "Adicionar R$ 12,00" at bounding box center [550, 541] width 79 height 13
type input "1"
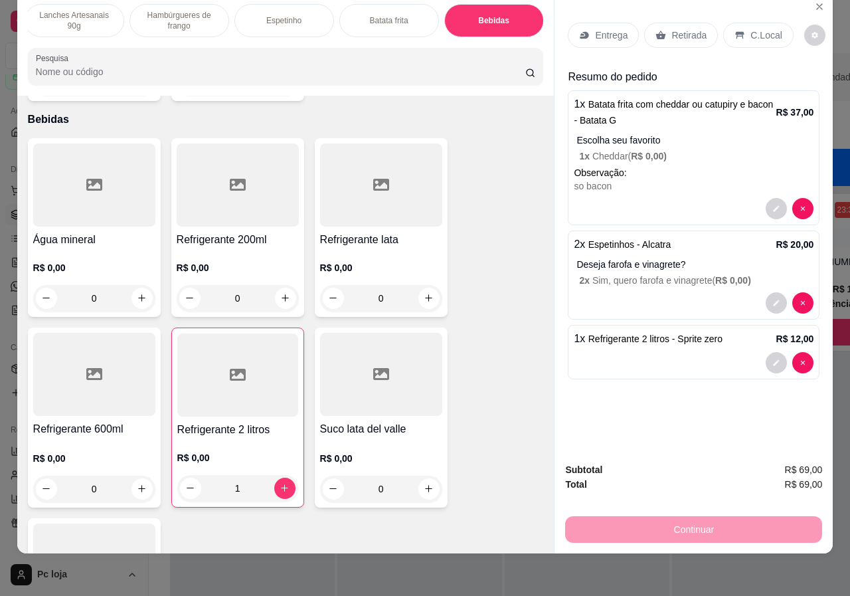
click at [595, 29] on p "Entrega" at bounding box center [611, 35] width 33 height 13
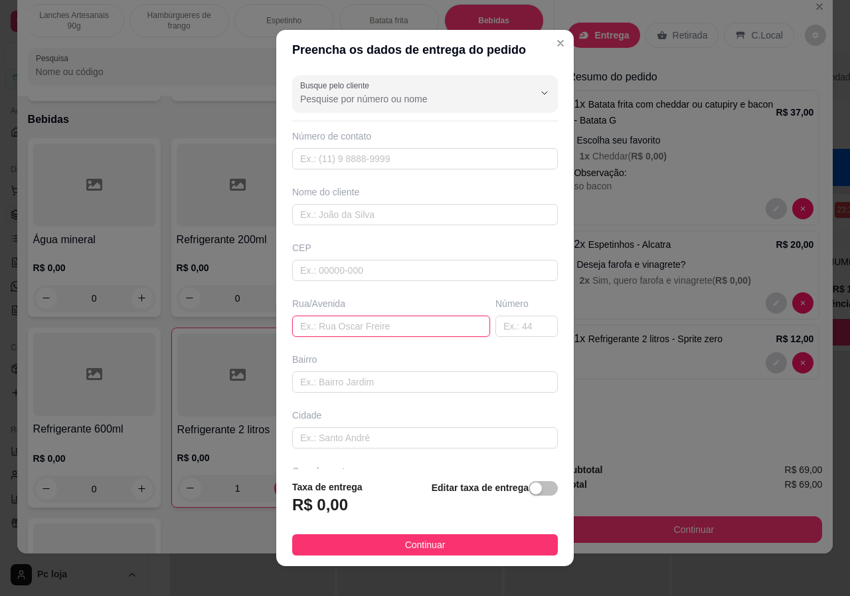
click at [391, 330] on input "text" at bounding box center [391, 326] width 198 height 21
type input "deputado [PERSON_NAME]"
click at [514, 327] on input "text" at bounding box center [527, 326] width 62 height 21
type input "765"
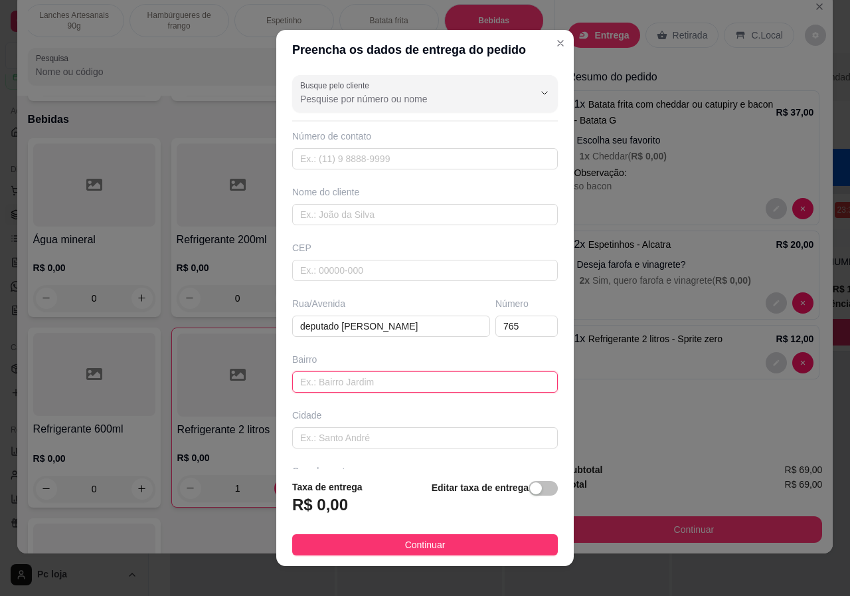
click at [437, 378] on input "text" at bounding box center [425, 381] width 266 height 21
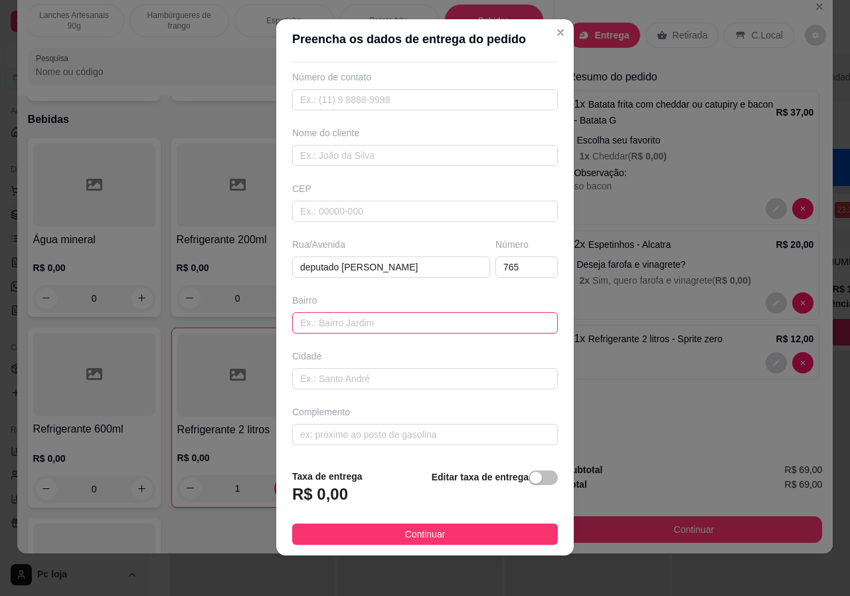
scroll to position [13, 0]
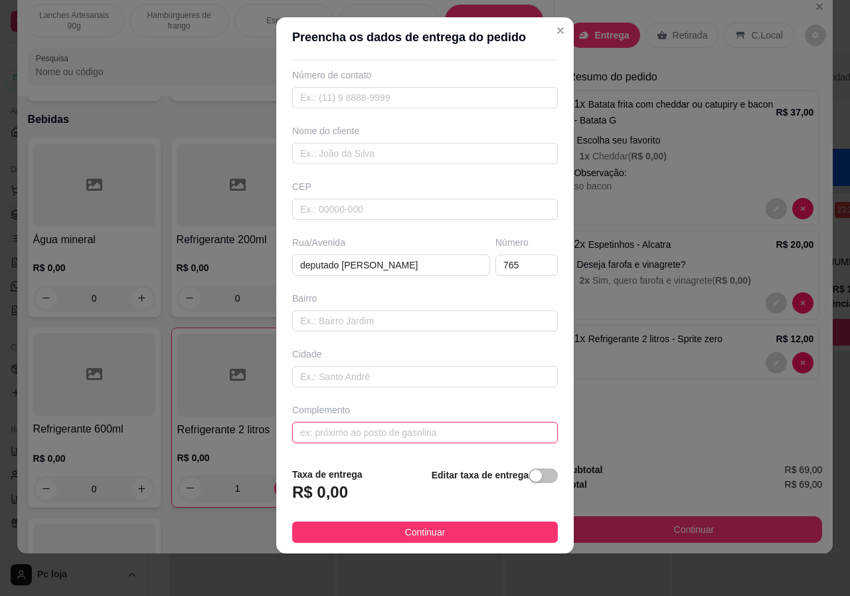
click at [347, 429] on input "text" at bounding box center [425, 432] width 266 height 21
type input "ap 103"
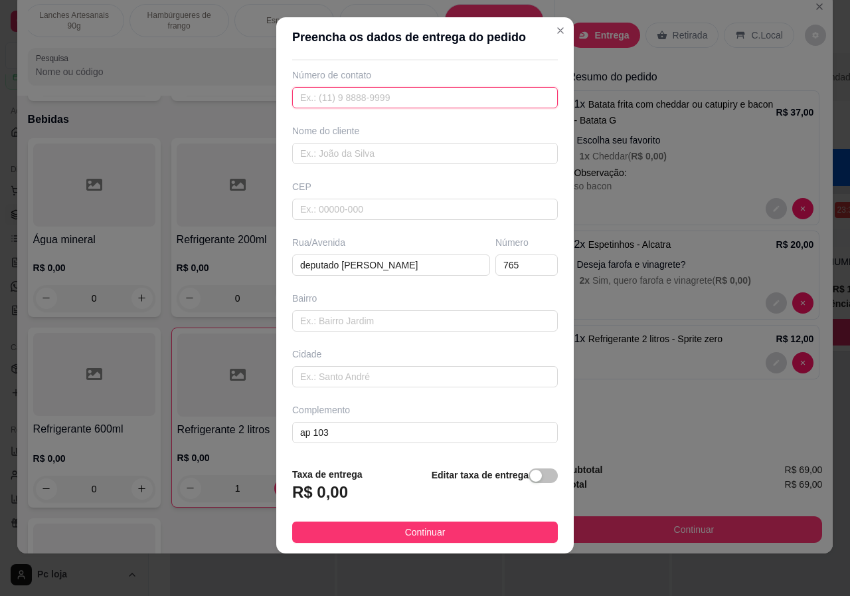
click at [354, 94] on input "text" at bounding box center [425, 97] width 266 height 21
paste input "[PHONE_NUMBER]"
click at [320, 96] on input "[PHONE_NUMBER]" at bounding box center [425, 97] width 266 height 21
type input "[PHONE_NUMBER]"
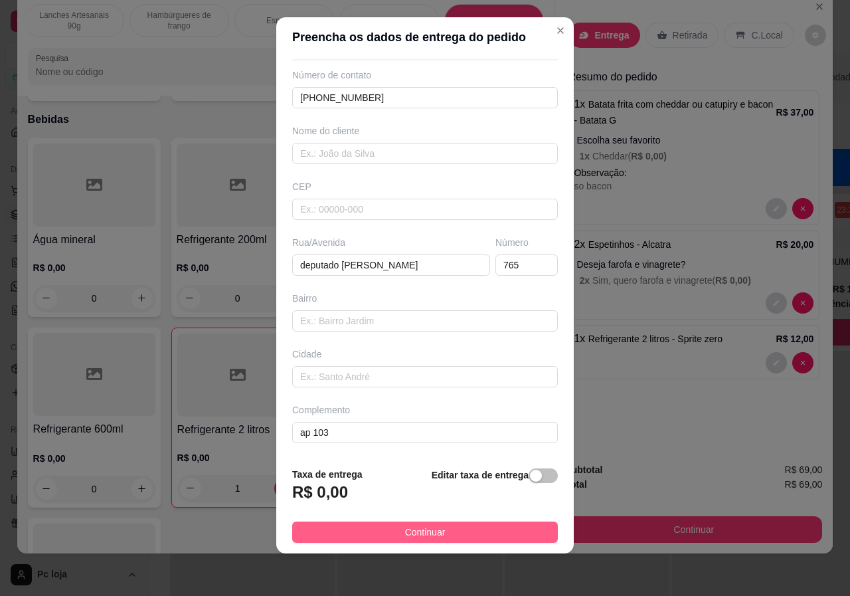
click at [433, 530] on span "Continuar" at bounding box center [425, 532] width 41 height 15
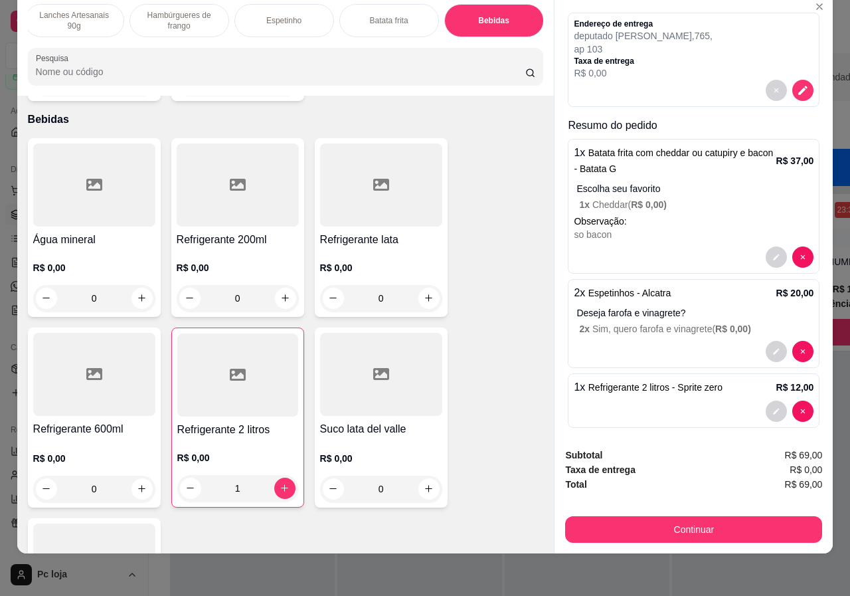
scroll to position [60, 0]
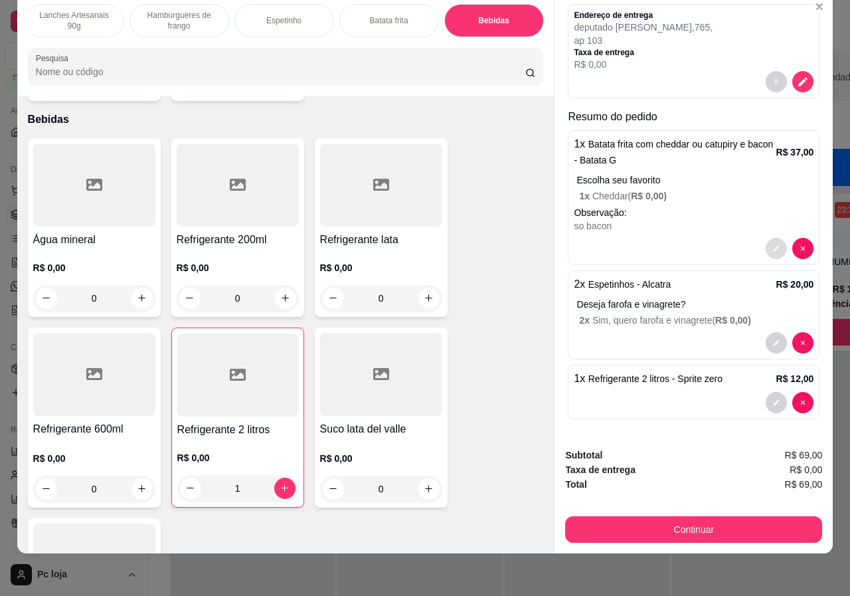
click at [773, 244] on icon "decrease-product-quantity" at bounding box center [777, 248] width 8 height 8
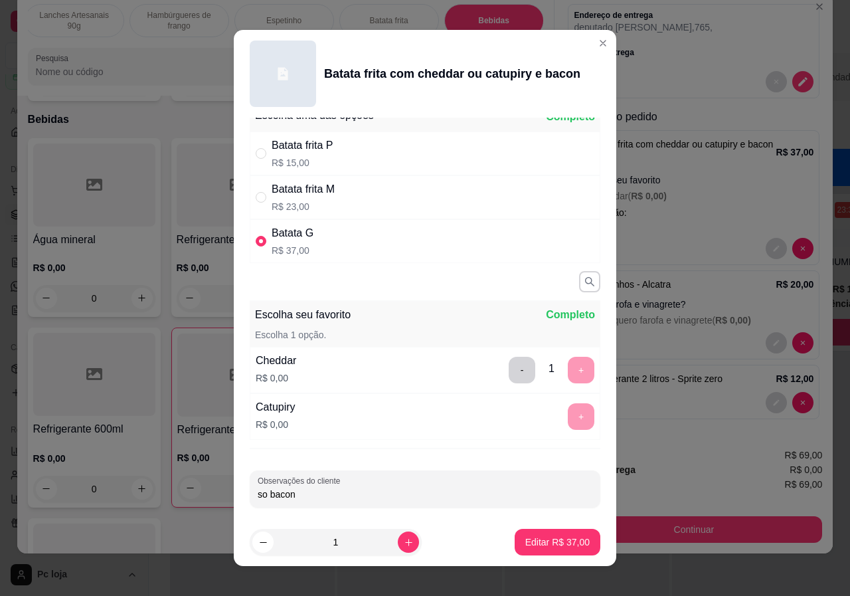
scroll to position [29, 0]
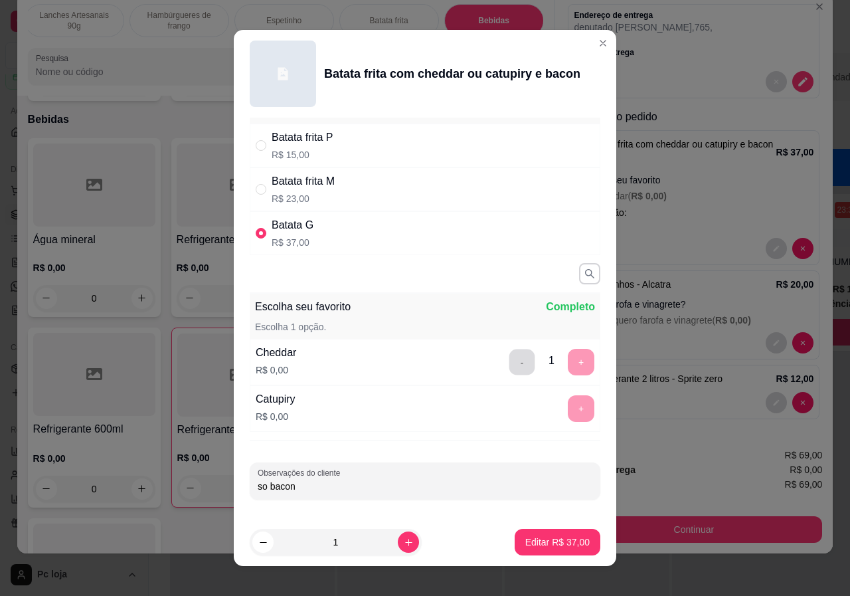
click at [510, 364] on button "-" at bounding box center [523, 362] width 26 height 26
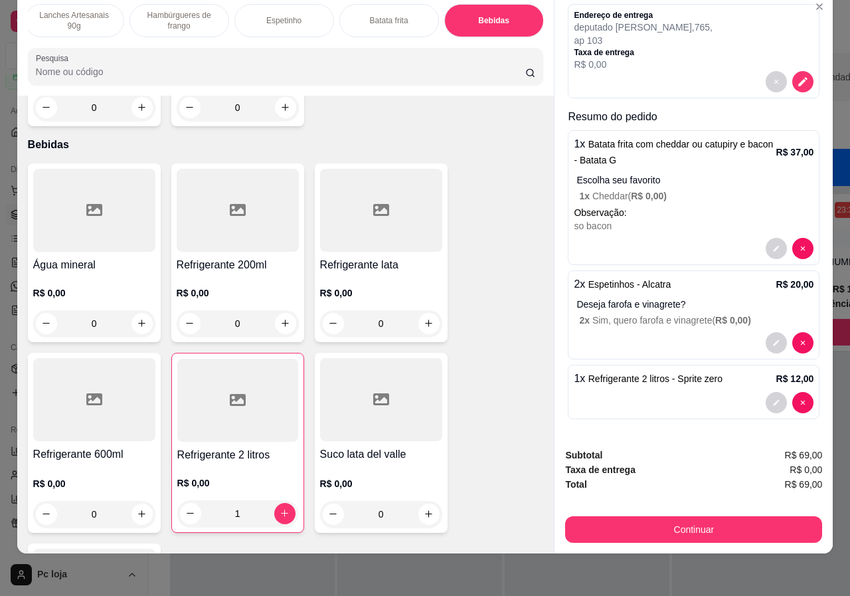
scroll to position [2372, 0]
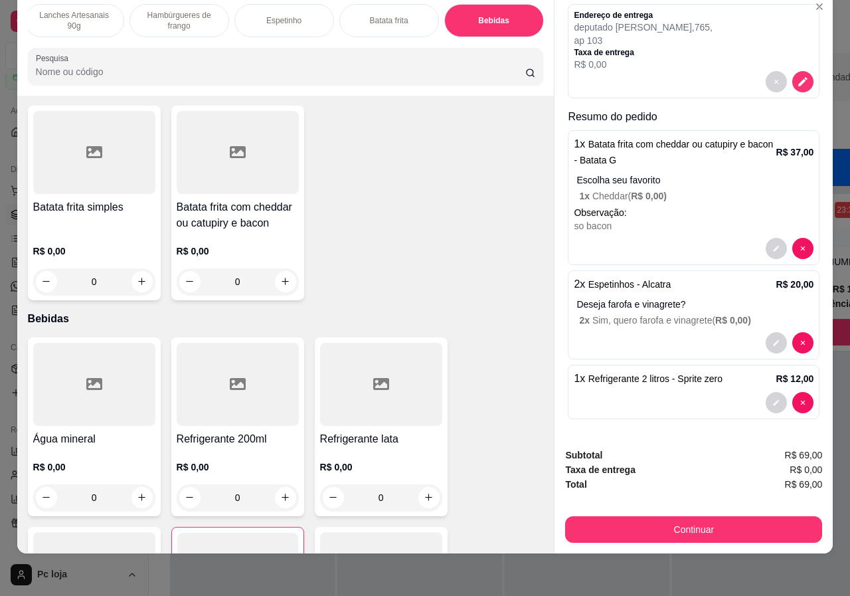
click at [97, 244] on p "R$ 0,00" at bounding box center [94, 250] width 122 height 13
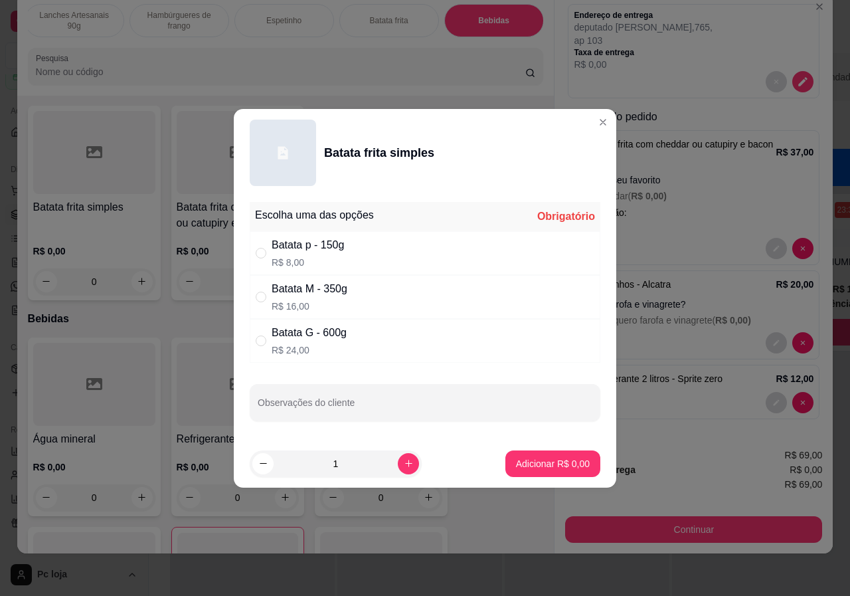
click at [308, 334] on div "Batata G - 600g" at bounding box center [309, 333] width 75 height 16
radio input "true"
click at [562, 464] on p "Adicionar R$ 24,00" at bounding box center [550, 463] width 79 height 13
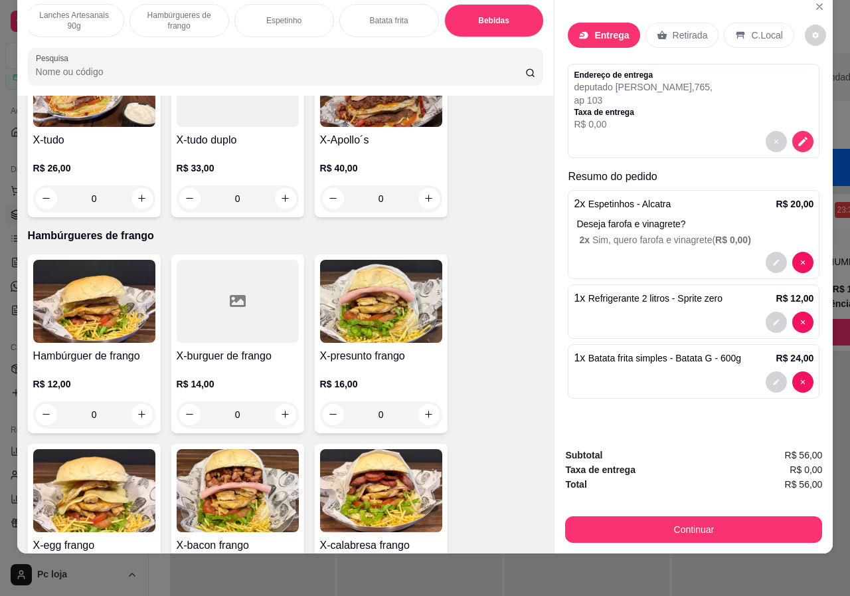
scroll to position [1708, 0]
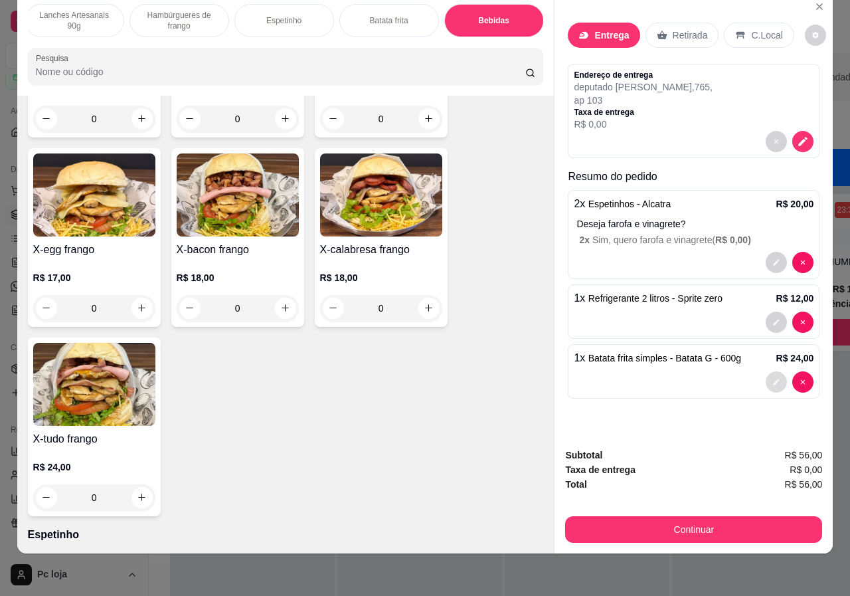
click at [772, 371] on button "decrease-product-quantity" at bounding box center [776, 381] width 21 height 21
click at [773, 378] on icon "decrease-product-quantity" at bounding box center [777, 382] width 8 height 8
type input "0"
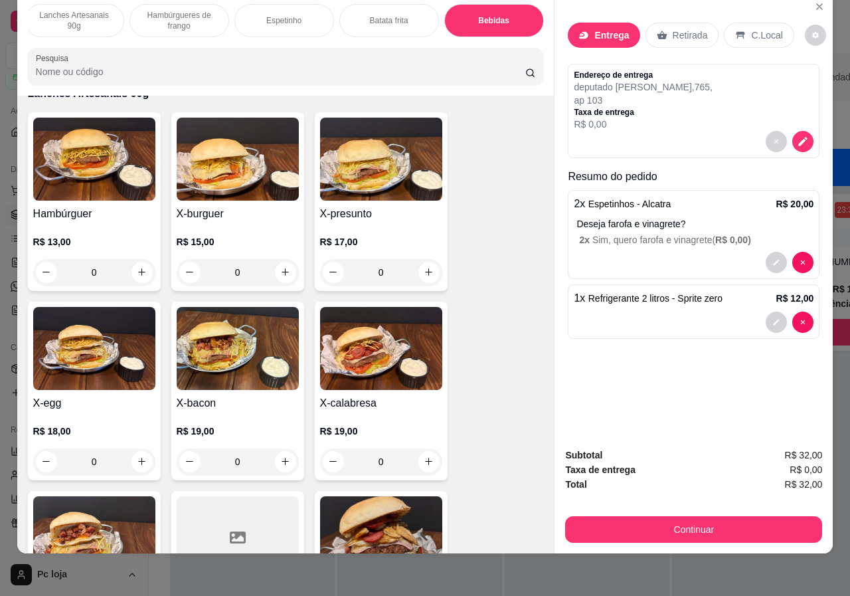
scroll to position [1310, 0]
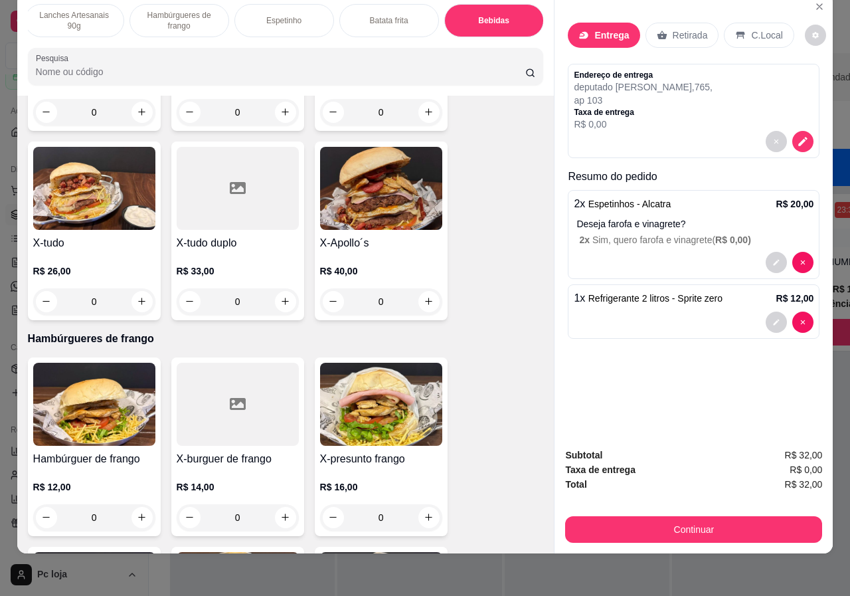
click at [361, 11] on div "Batata frita" at bounding box center [390, 20] width 100 height 33
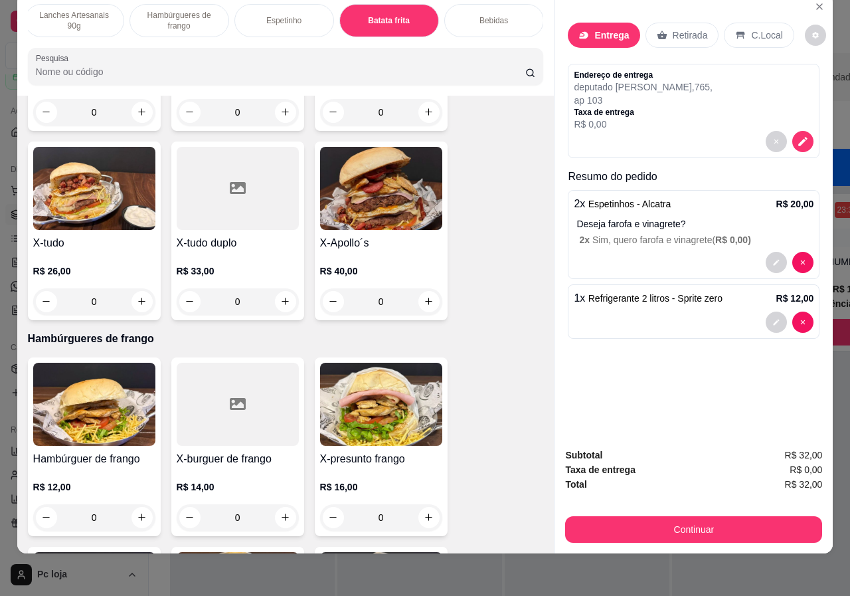
scroll to position [2339, 0]
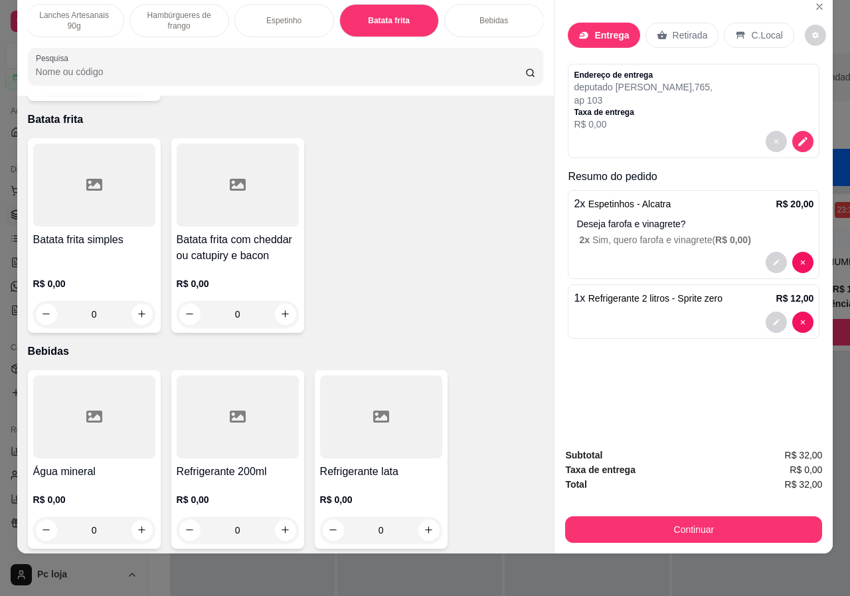
click at [274, 264] on div "R$ 0,00 0" at bounding box center [238, 296] width 122 height 64
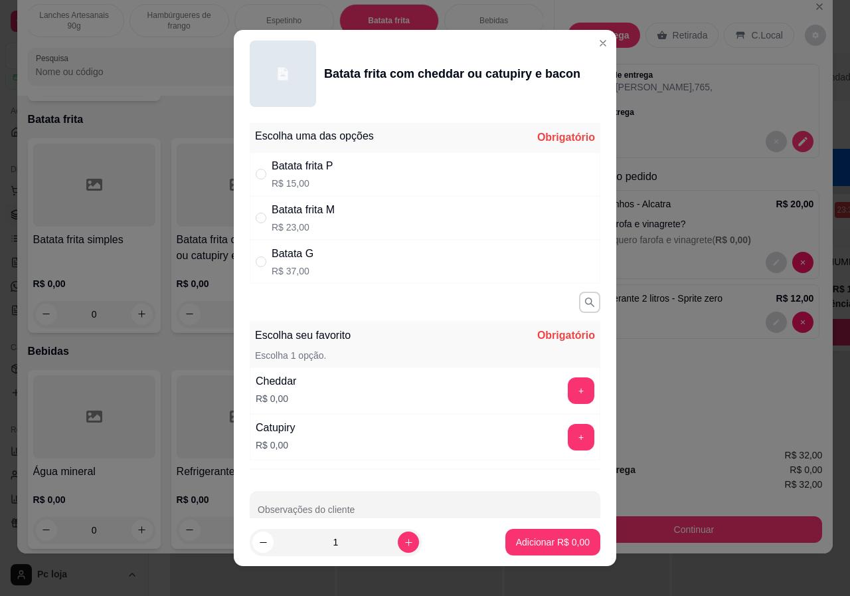
click at [290, 278] on div "Batata G R$ 37,00" at bounding box center [425, 262] width 351 height 44
radio input "true"
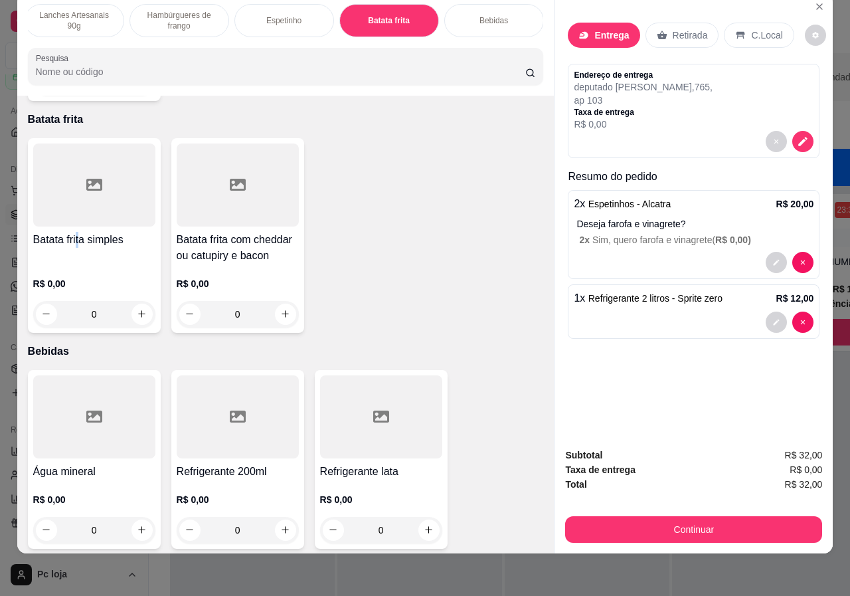
click at [70, 232] on h4 "Batata frita simples" at bounding box center [94, 240] width 122 height 16
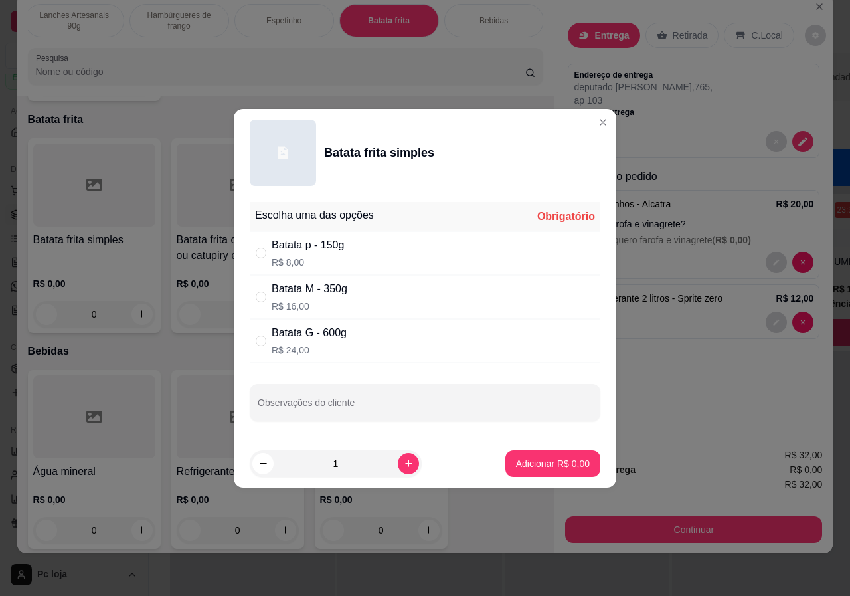
click at [340, 341] on div "Batata G - 600g R$ 24,00" at bounding box center [309, 341] width 75 height 32
radio input "true"
click at [545, 464] on p "Adicionar R$ 24,00" at bounding box center [550, 463] width 79 height 13
type input "1"
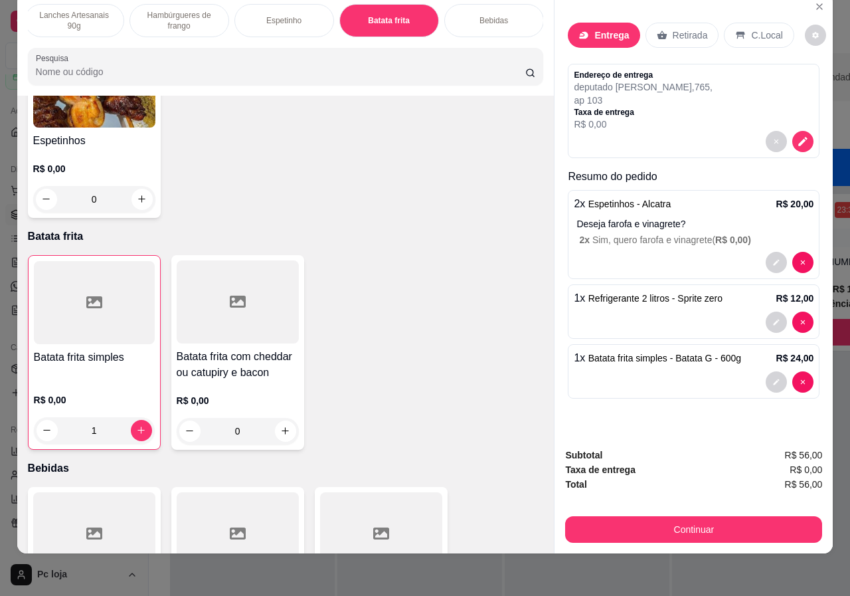
scroll to position [2273, 0]
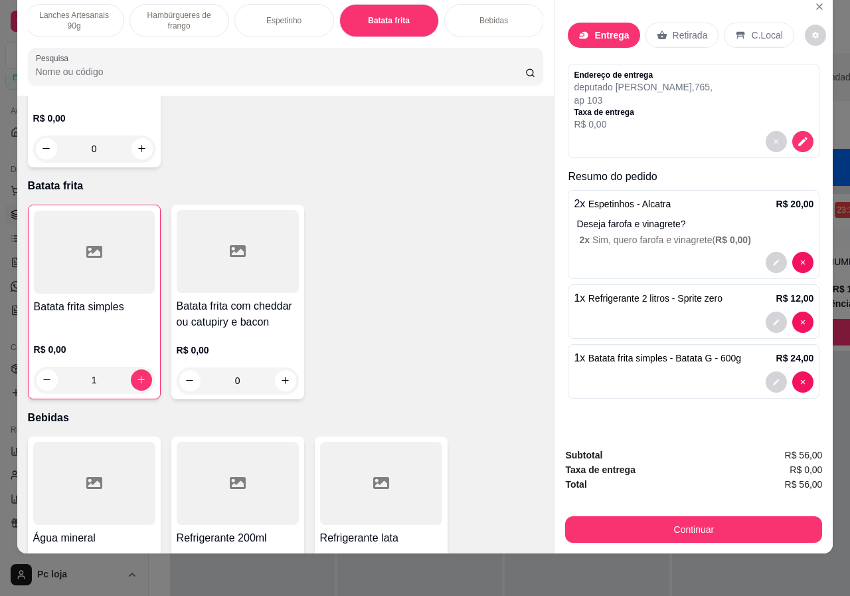
click at [256, 343] on p "R$ 0,00" at bounding box center [238, 349] width 122 height 13
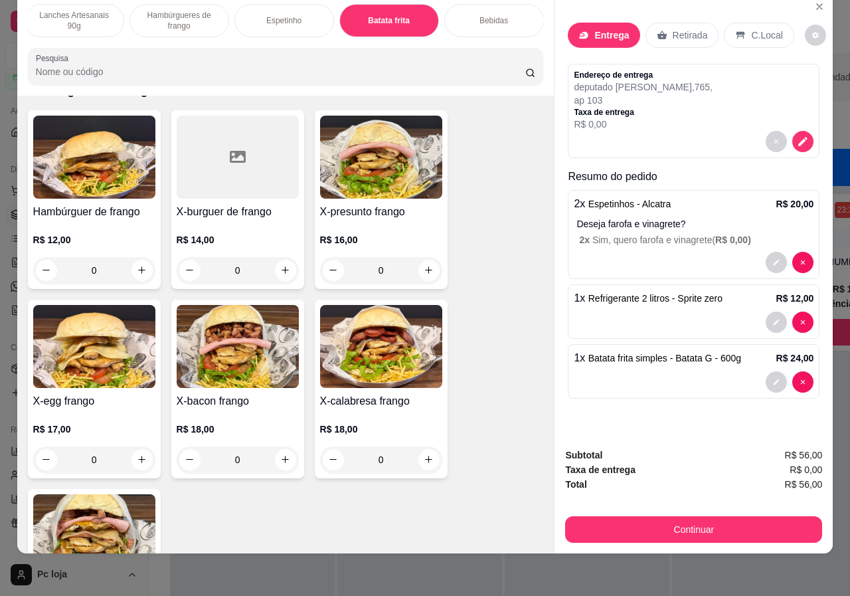
scroll to position [1608, 0]
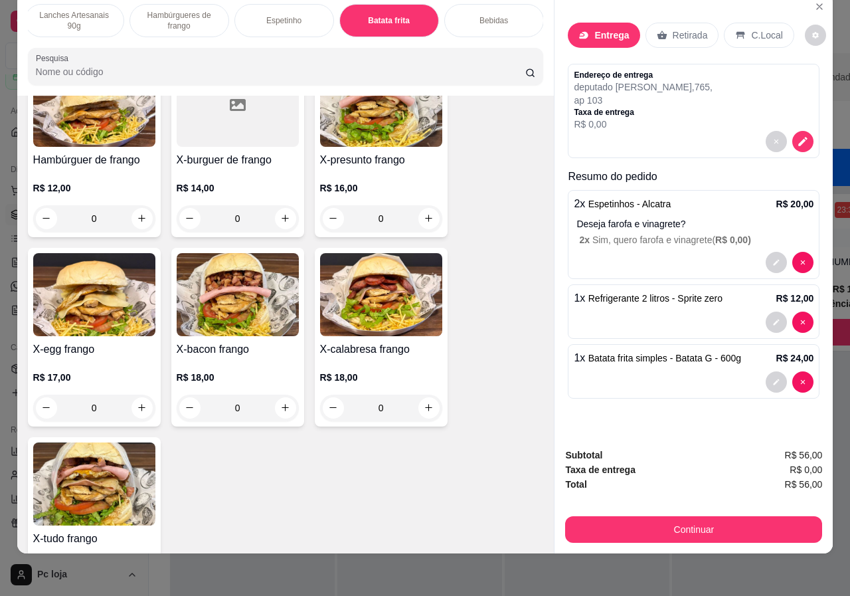
click at [282, 357] on div "R$ 18,00 0" at bounding box center [238, 389] width 122 height 64
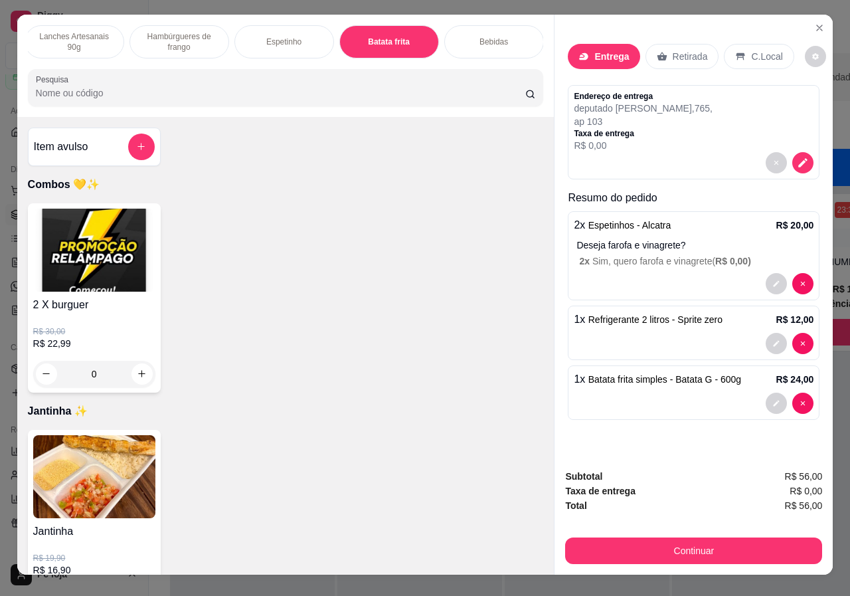
scroll to position [0, 0]
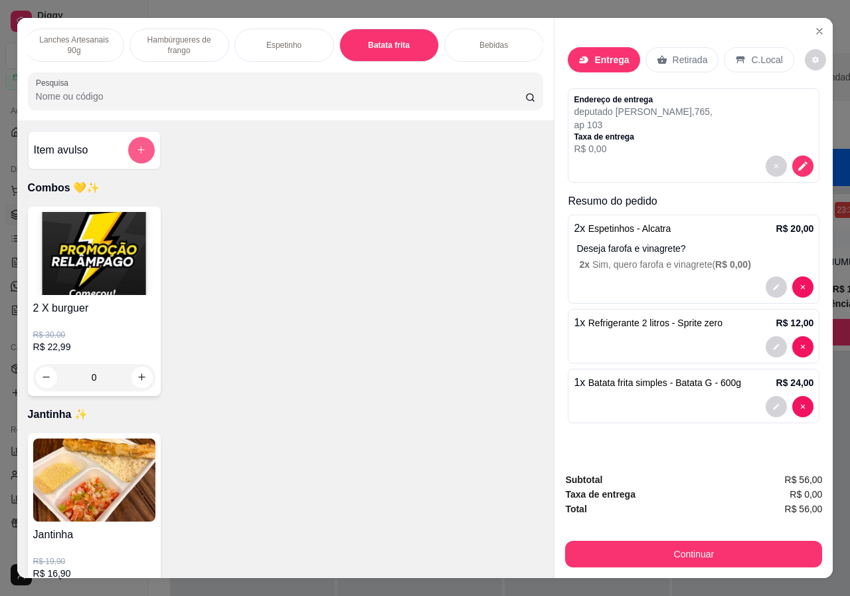
click at [137, 151] on icon "add-separate-item" at bounding box center [141, 150] width 10 height 10
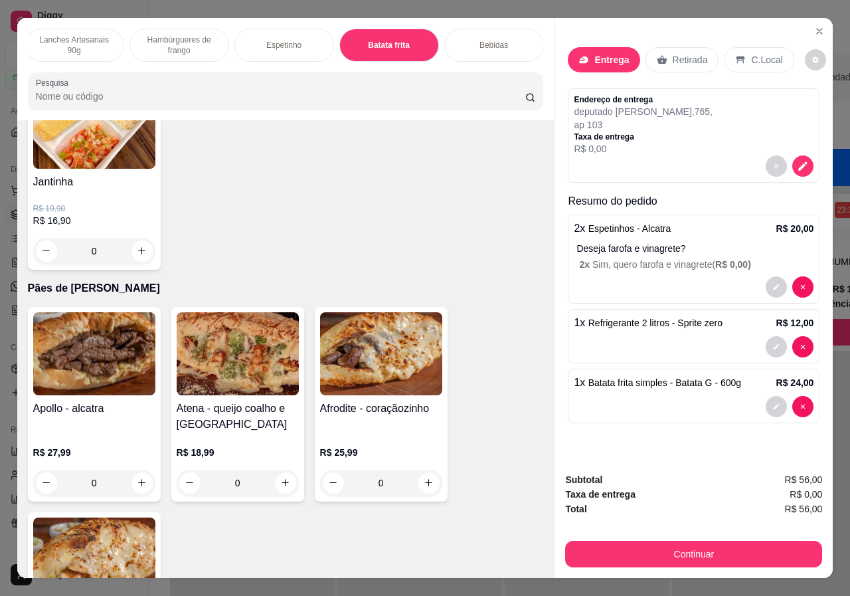
scroll to position [399, 0]
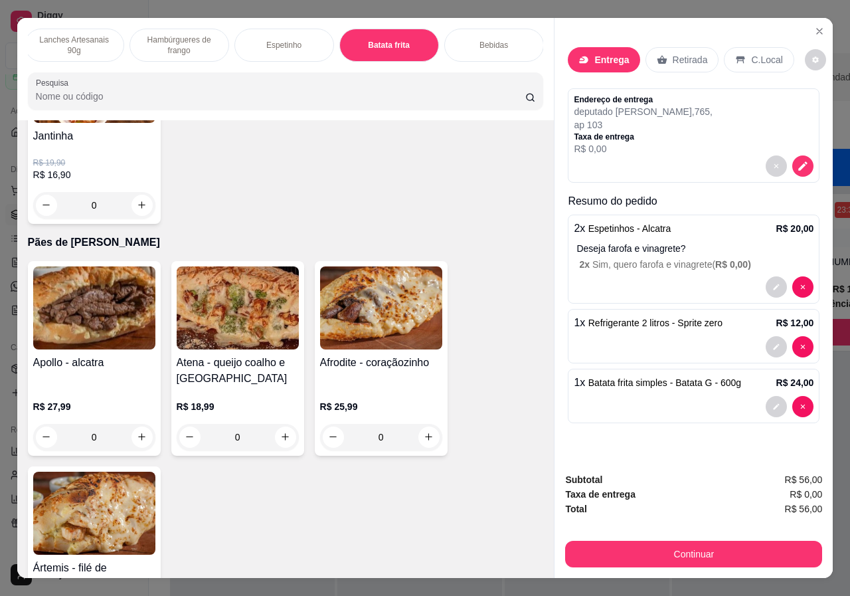
click at [116, 391] on div "R$ 27,99 0" at bounding box center [94, 419] width 122 height 64
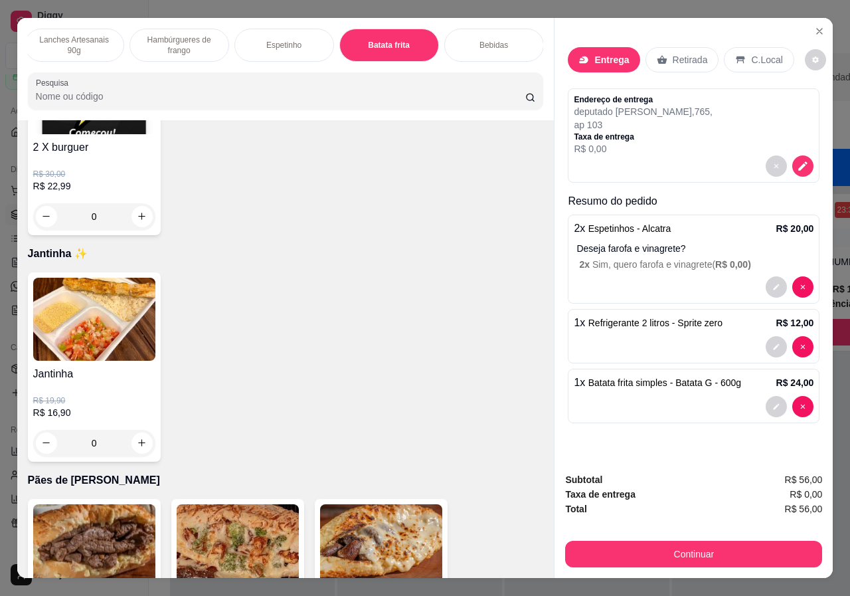
scroll to position [0, 0]
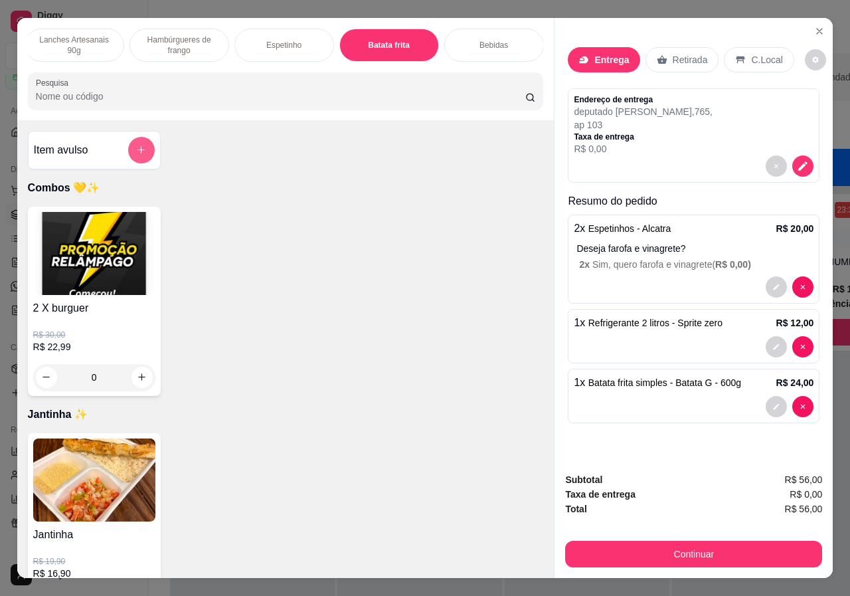
click at [136, 151] on icon "add-separate-item" at bounding box center [141, 150] width 10 height 10
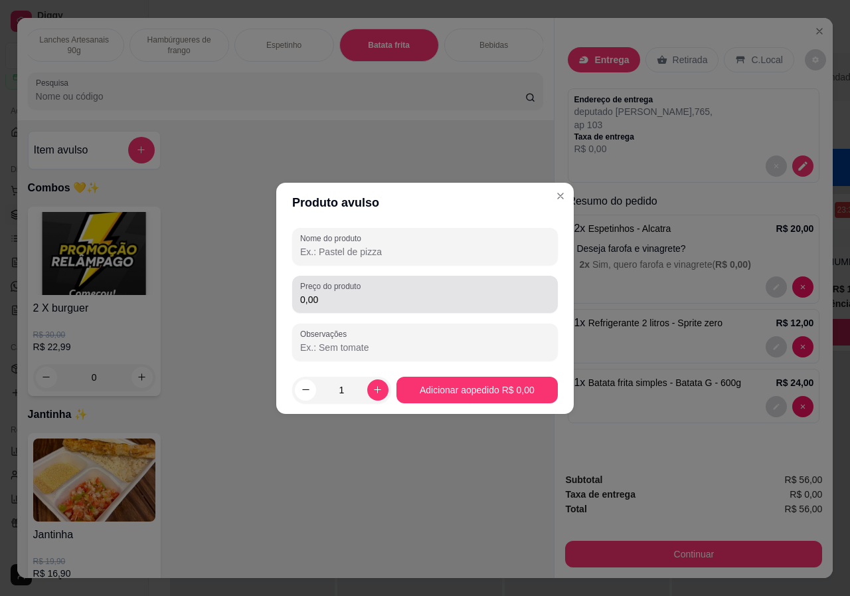
click at [325, 302] on input "0,00" at bounding box center [425, 299] width 250 height 13
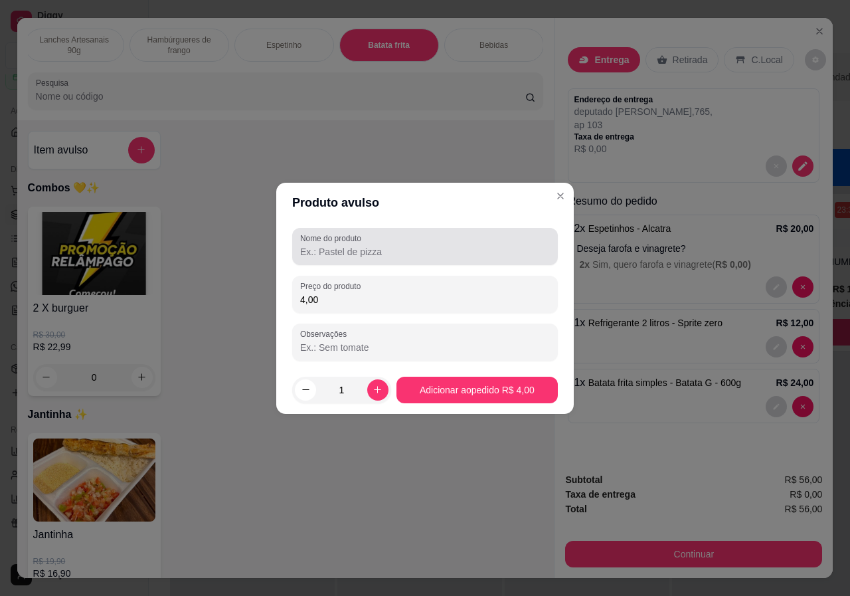
type input "4,00"
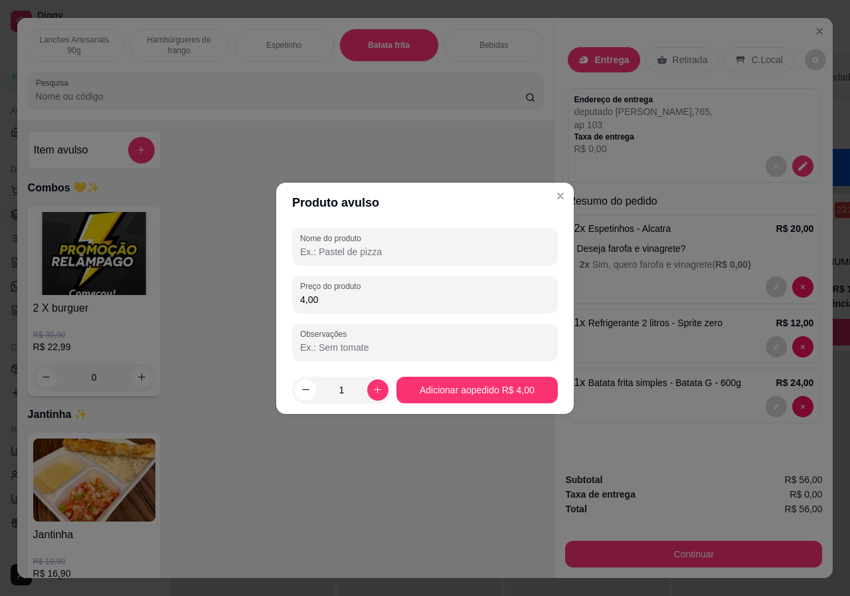
click at [335, 248] on input "Nome do produto" at bounding box center [425, 251] width 250 height 13
type input "bacon"
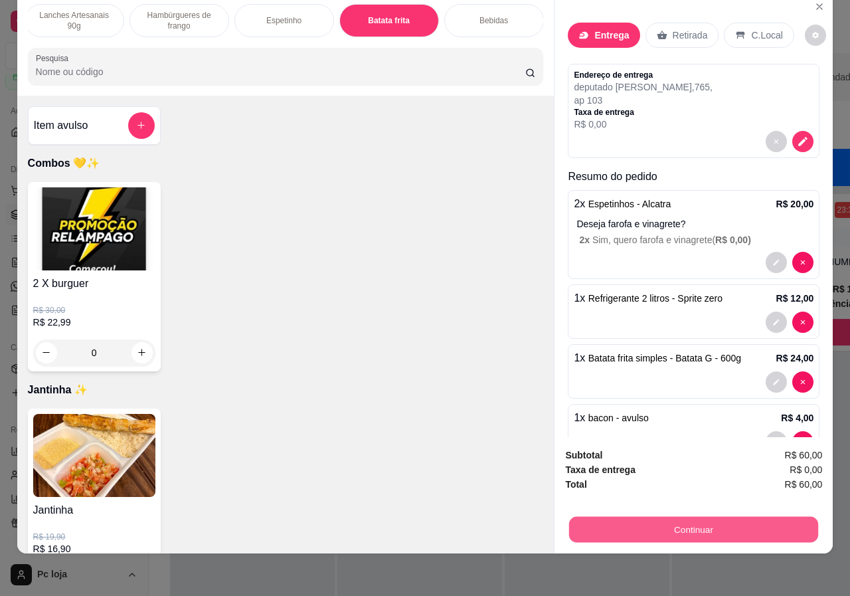
click at [686, 527] on button "Continuar" at bounding box center [693, 530] width 249 height 26
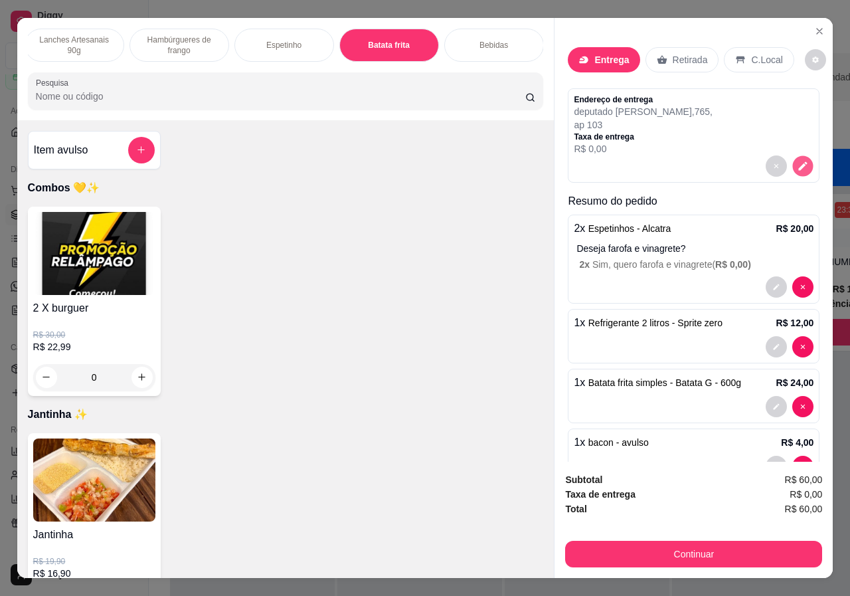
click at [798, 160] on icon "decrease-product-quantity" at bounding box center [803, 165] width 11 height 11
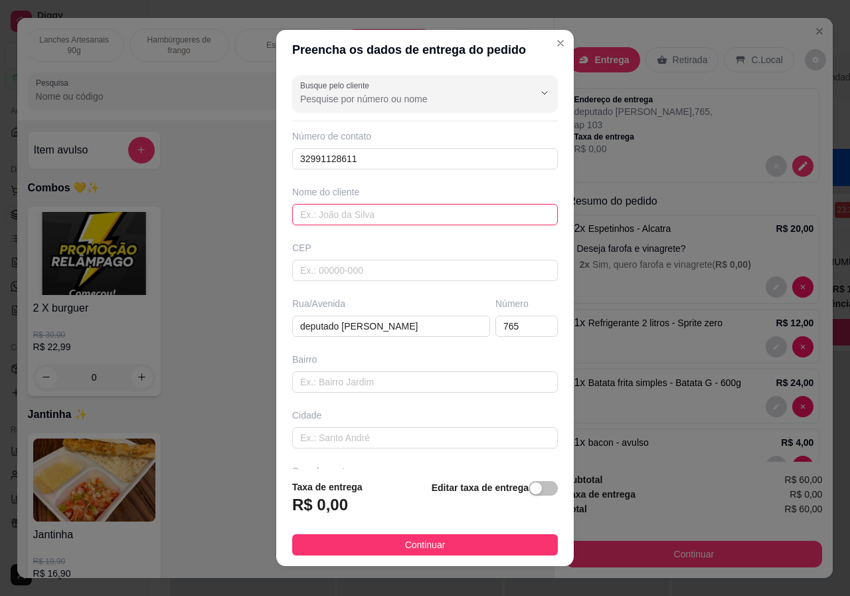
click at [387, 207] on input "text" at bounding box center [425, 214] width 266 height 21
click at [298, 211] on input "rivania" at bounding box center [425, 214] width 266 height 21
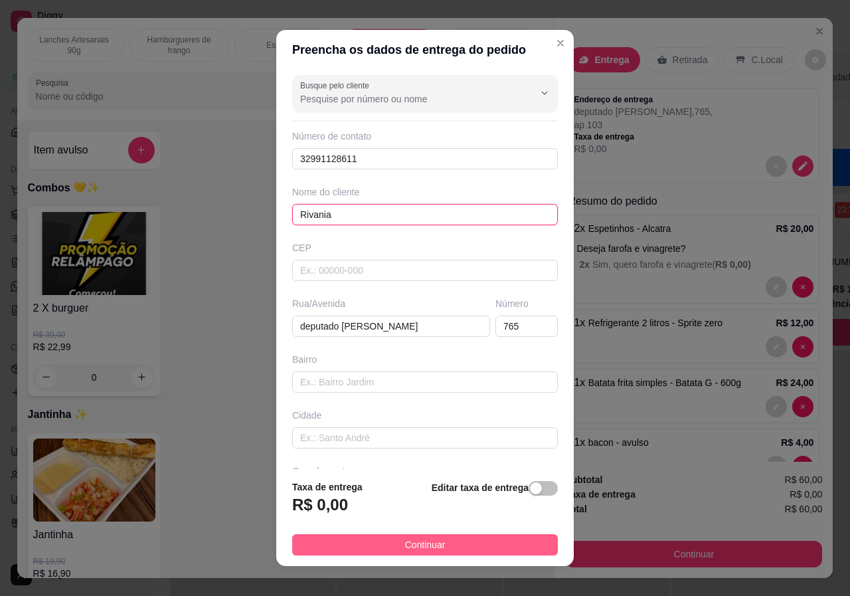
type input "Rivania"
click at [405, 538] on span "Continuar" at bounding box center [425, 544] width 41 height 15
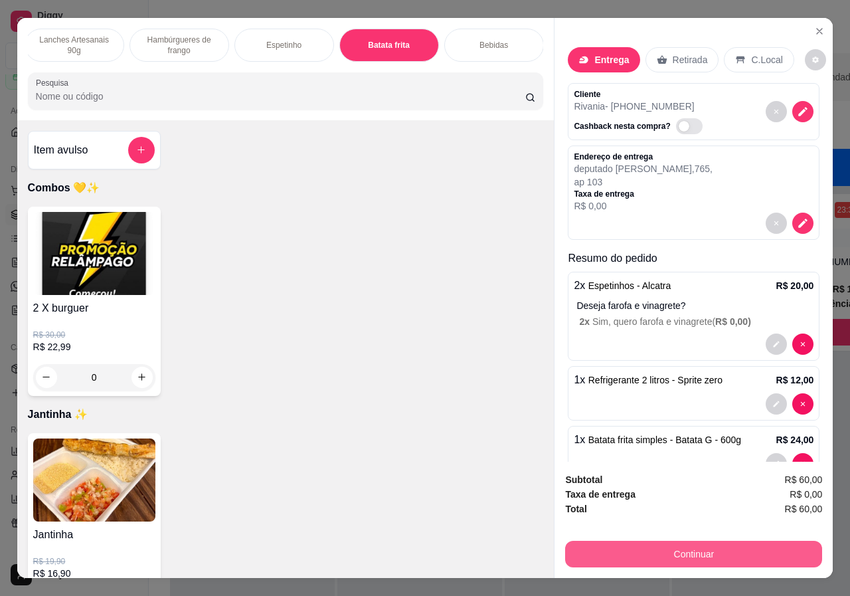
click at [654, 547] on button "Continuar" at bounding box center [693, 554] width 257 height 27
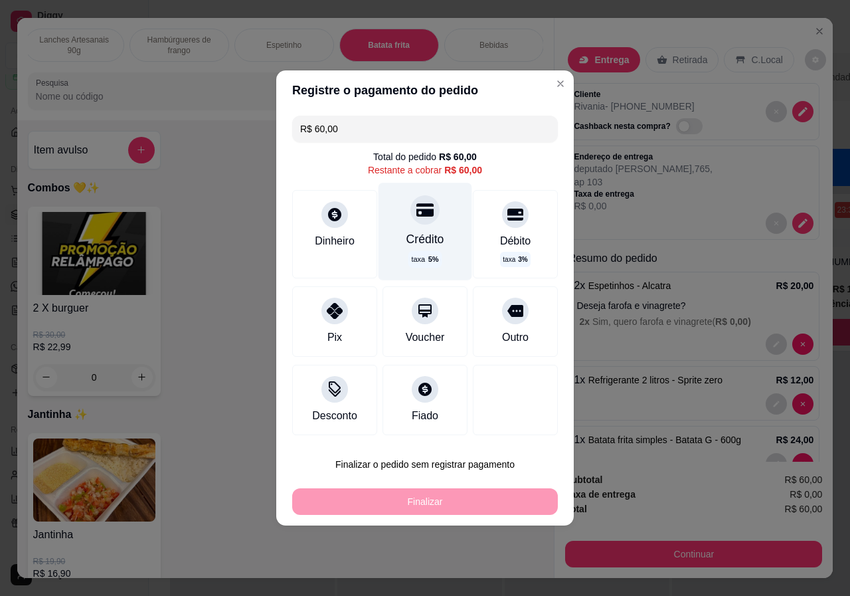
click at [431, 231] on div "Crédito taxa 5 %" at bounding box center [426, 231] width 94 height 97
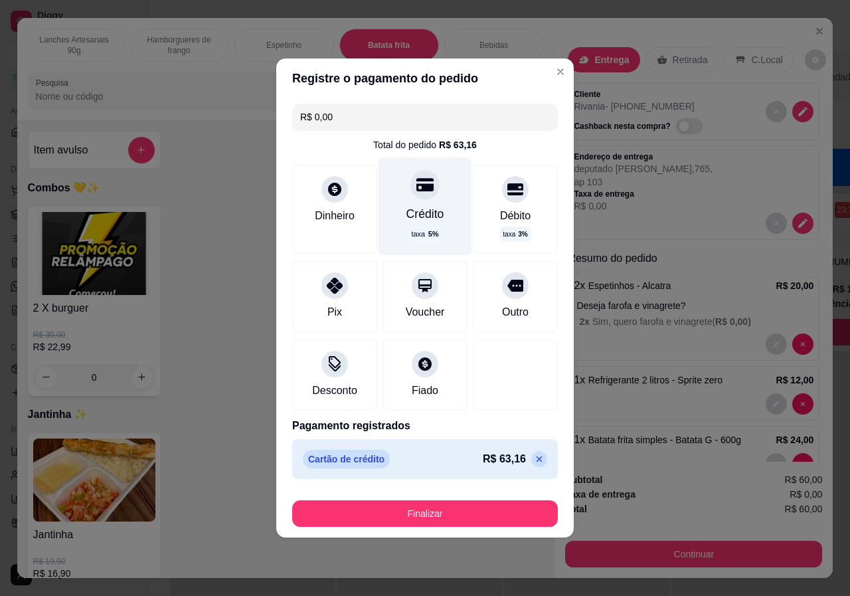
type input "R$ 0,00"
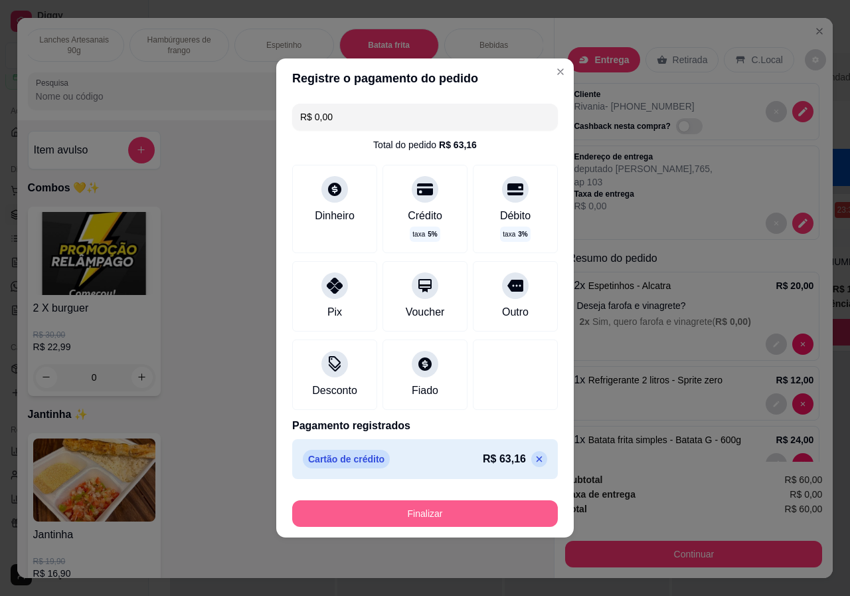
click at [405, 520] on button "Finalizar" at bounding box center [425, 513] width 266 height 27
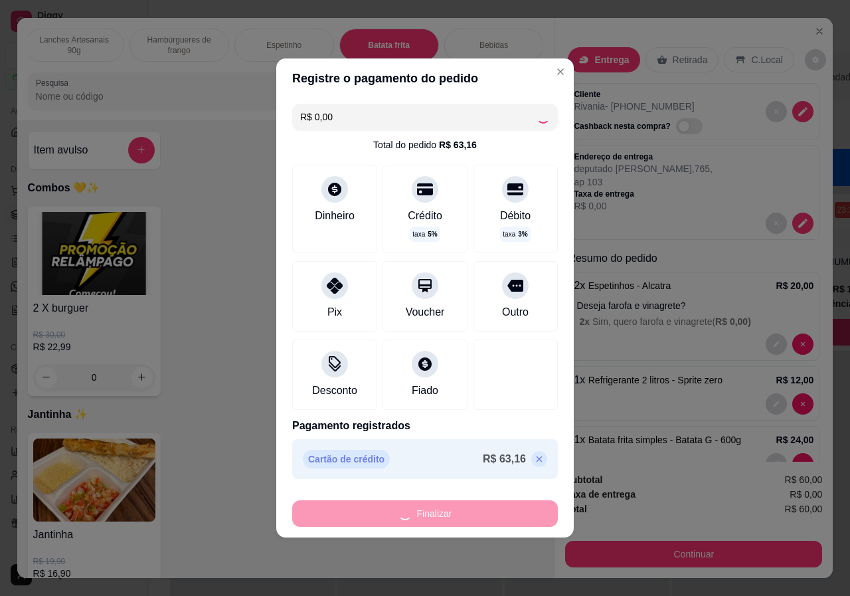
type input "0"
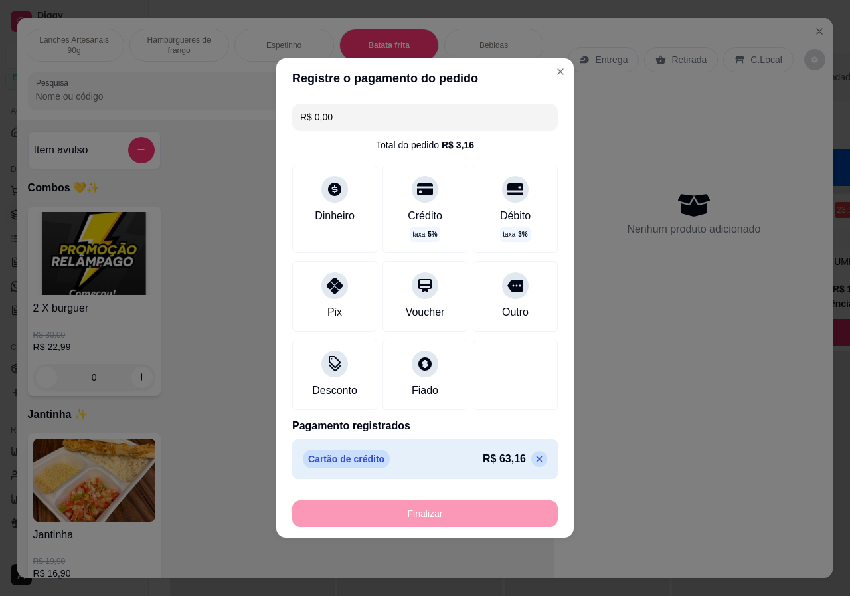
type input "-R$ 60,00"
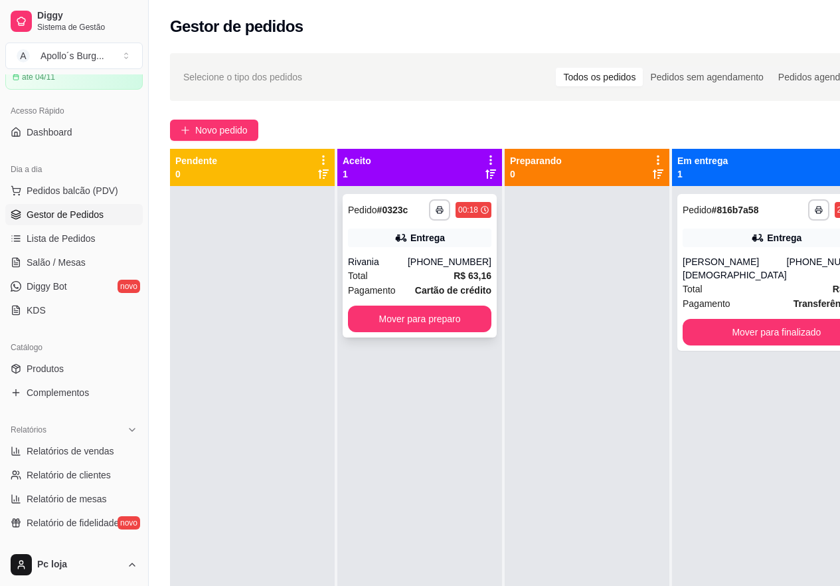
click at [407, 276] on div "Total R$ 63,16" at bounding box center [420, 275] width 144 height 15
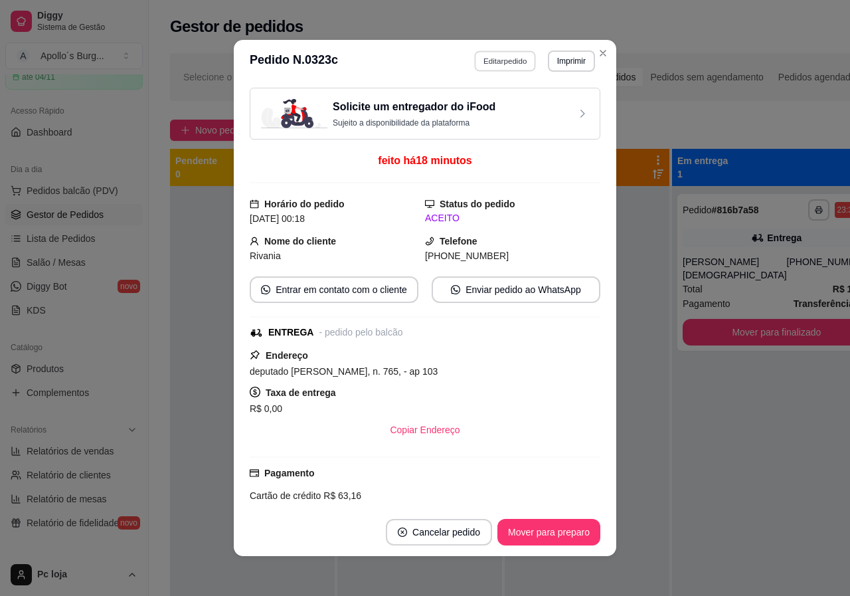
click at [496, 64] on button "Editar pedido" at bounding box center [506, 60] width 62 height 21
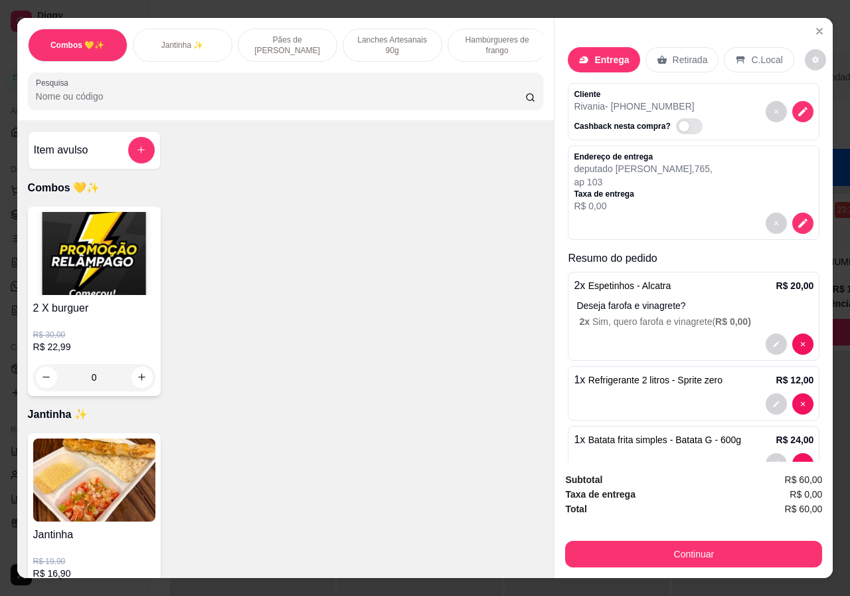
scroll to position [96, 0]
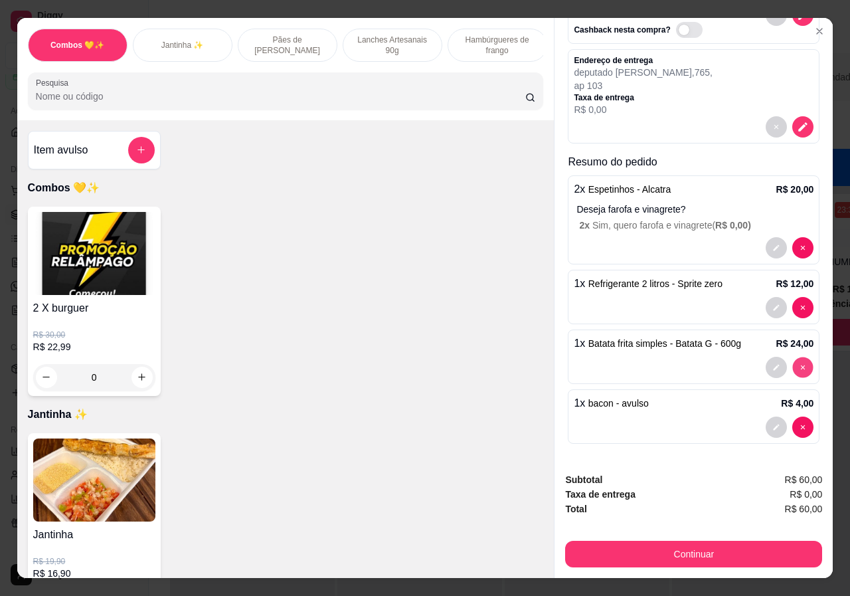
type input "0"
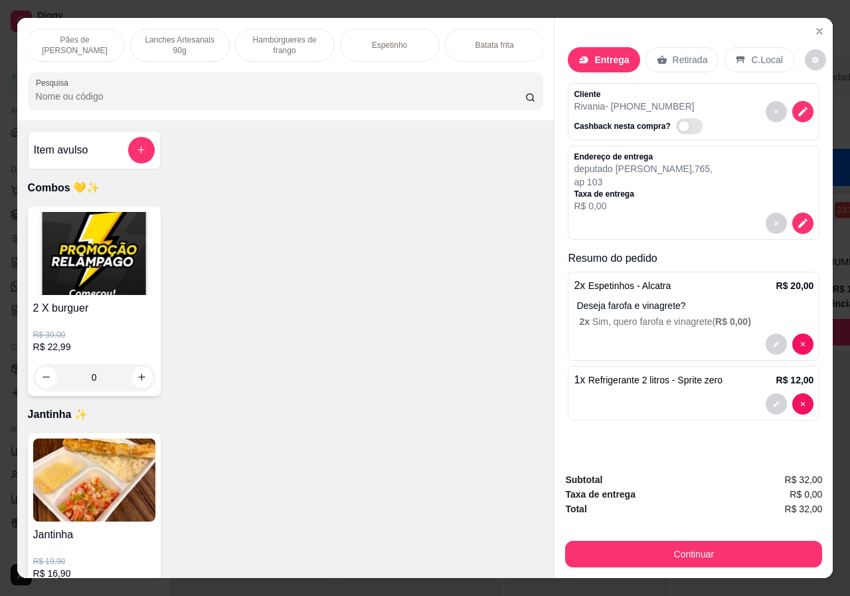
scroll to position [0, 239]
click at [498, 38] on div "Batata frita" at bounding box center [469, 45] width 100 height 33
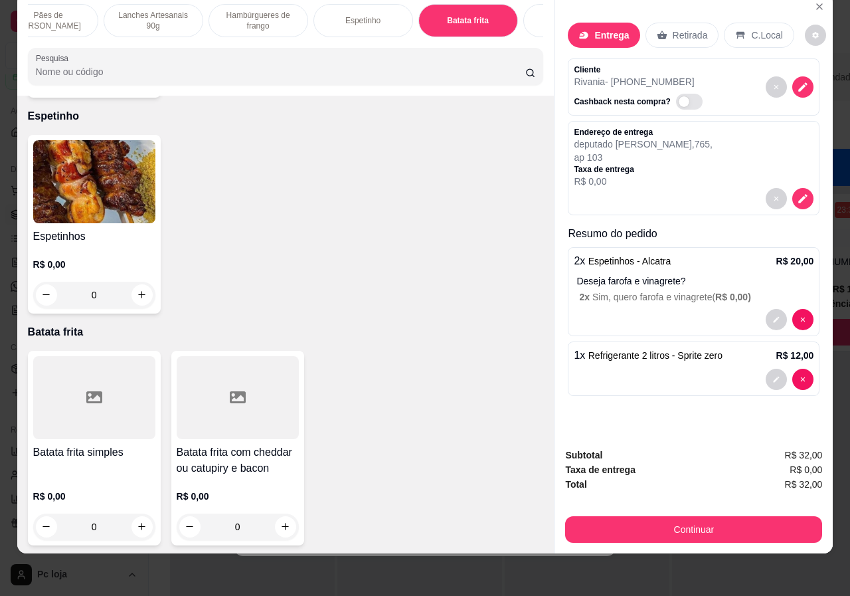
scroll to position [2100, 0]
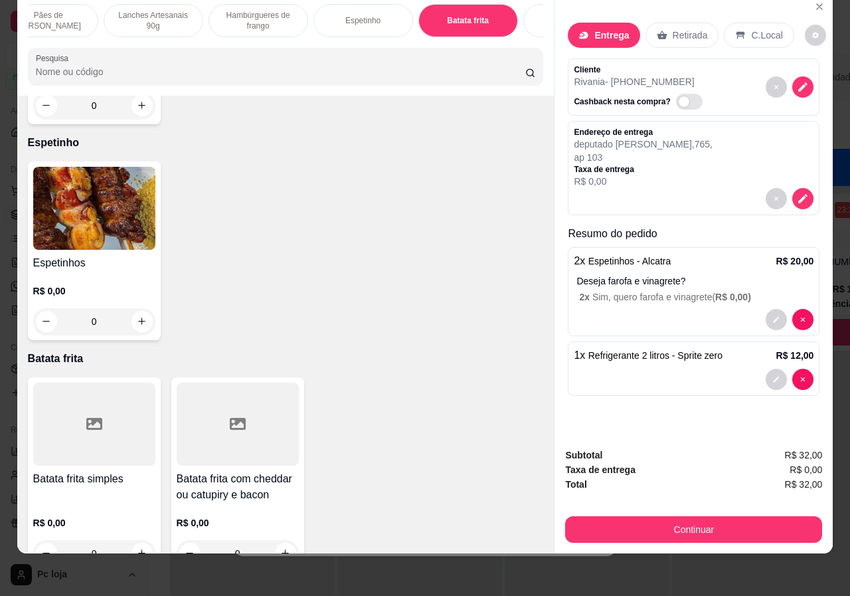
click at [276, 503] on div "R$ 0,00 0" at bounding box center [238, 535] width 122 height 64
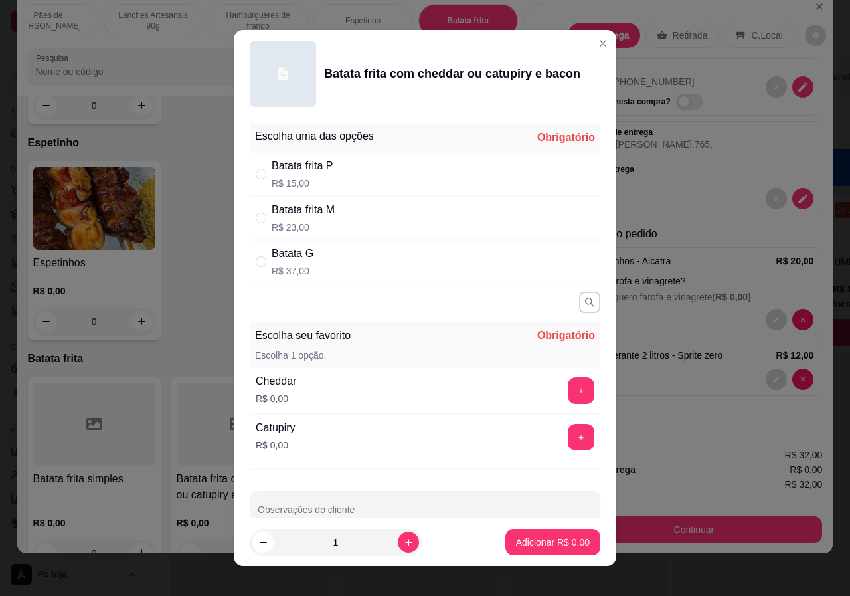
click at [262, 259] on div "" at bounding box center [264, 261] width 16 height 15
radio input "true"
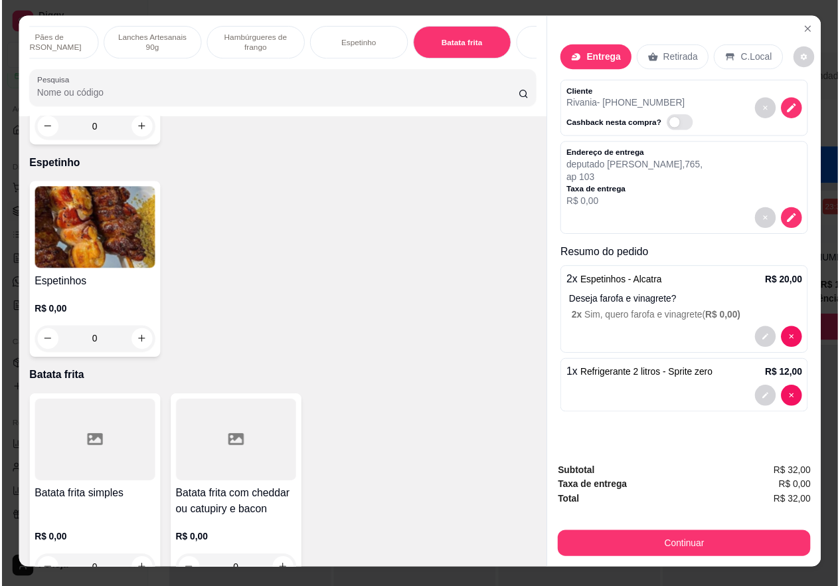
scroll to position [0, 0]
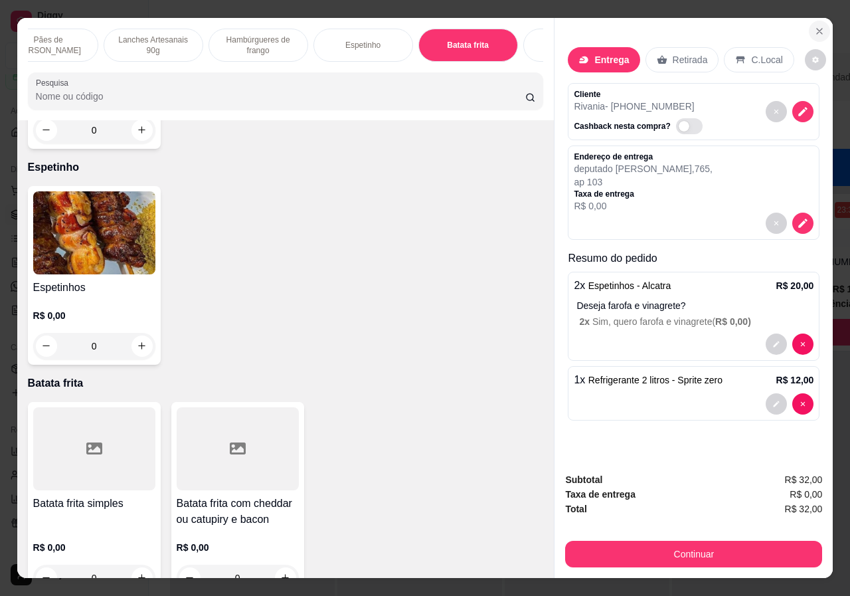
click at [817, 26] on icon "Close" at bounding box center [820, 31] width 11 height 11
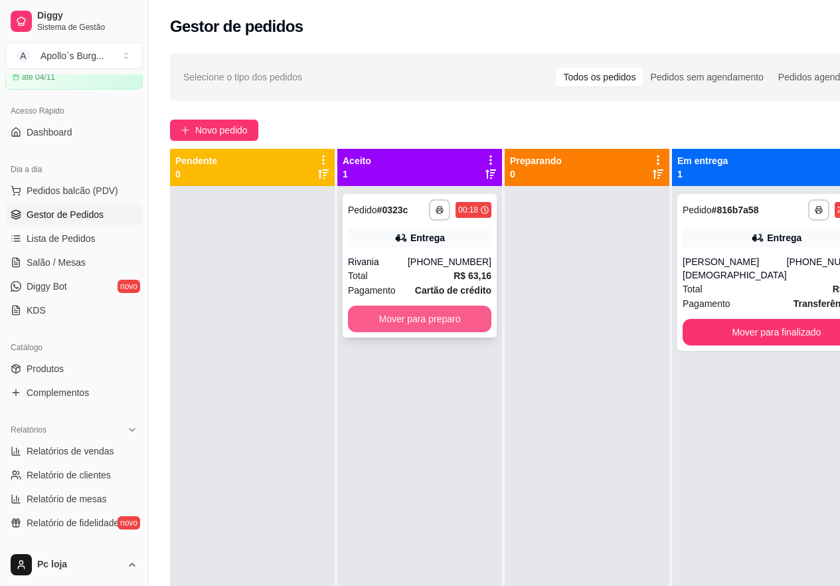
click at [442, 323] on button "Mover para preparo" at bounding box center [420, 319] width 144 height 27
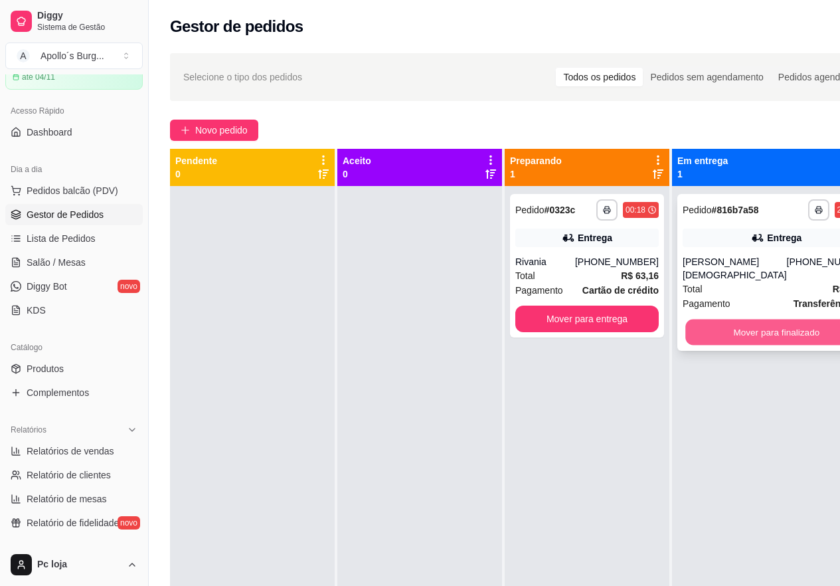
click at [723, 320] on button "Mover para finalizado" at bounding box center [777, 333] width 182 height 26
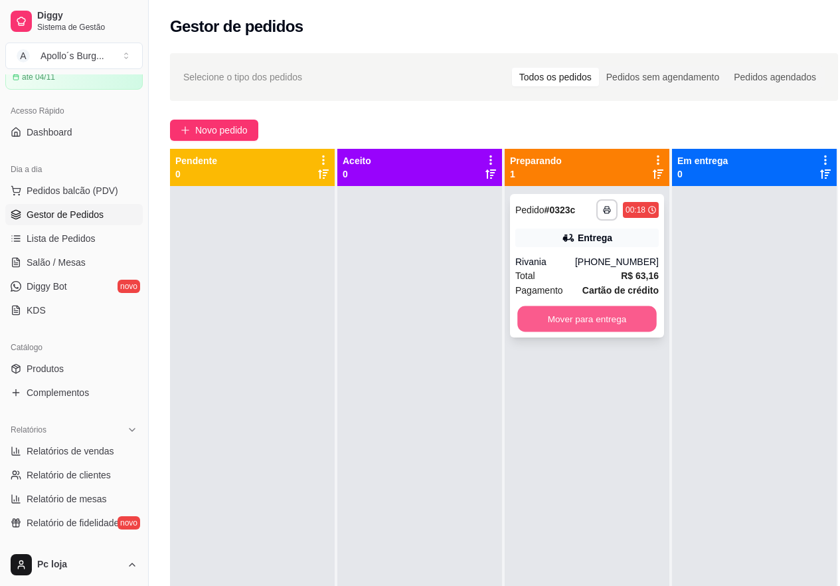
click at [619, 320] on button "Mover para entrega" at bounding box center [588, 319] width 140 height 26
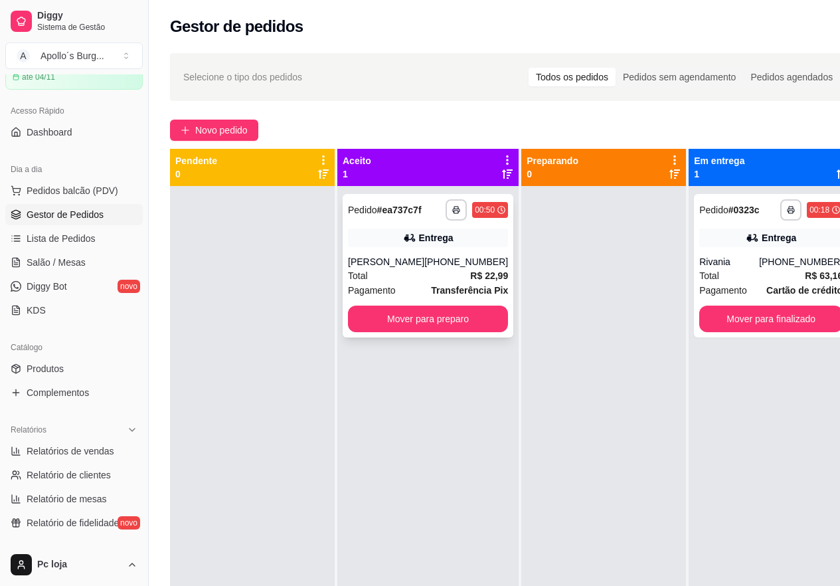
click at [410, 262] on div "[PERSON_NAME]" at bounding box center [386, 261] width 76 height 13
click at [448, 315] on button "Mover para preparo" at bounding box center [428, 319] width 160 height 27
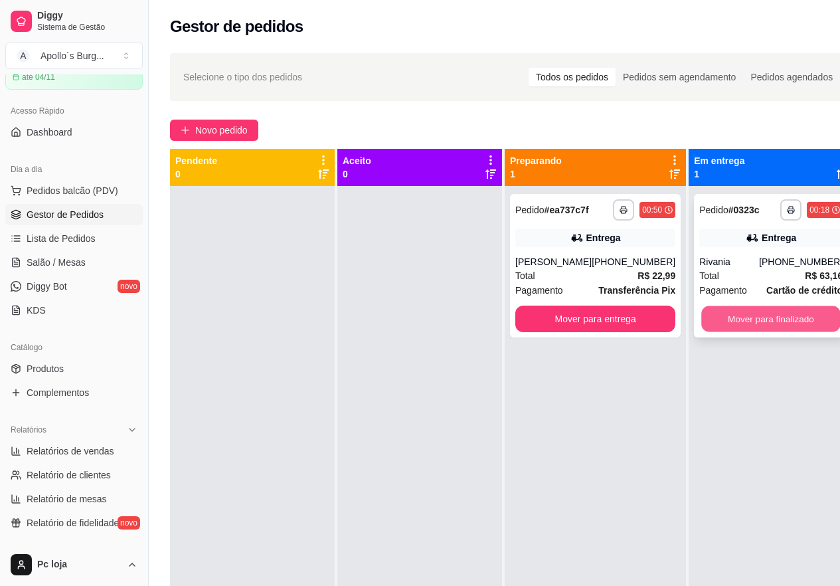
click at [746, 309] on button "Mover para finalizado" at bounding box center [772, 319] width 140 height 26
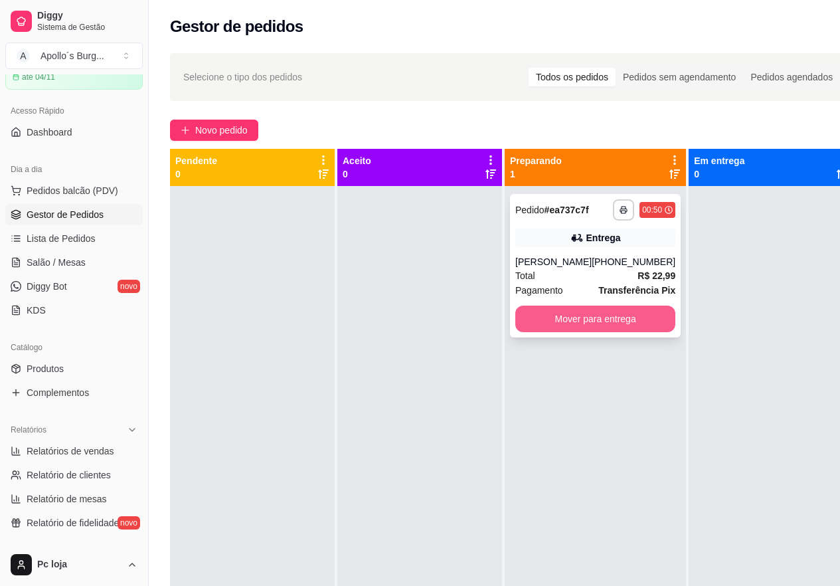
click at [605, 311] on button "Mover para entrega" at bounding box center [596, 319] width 160 height 27
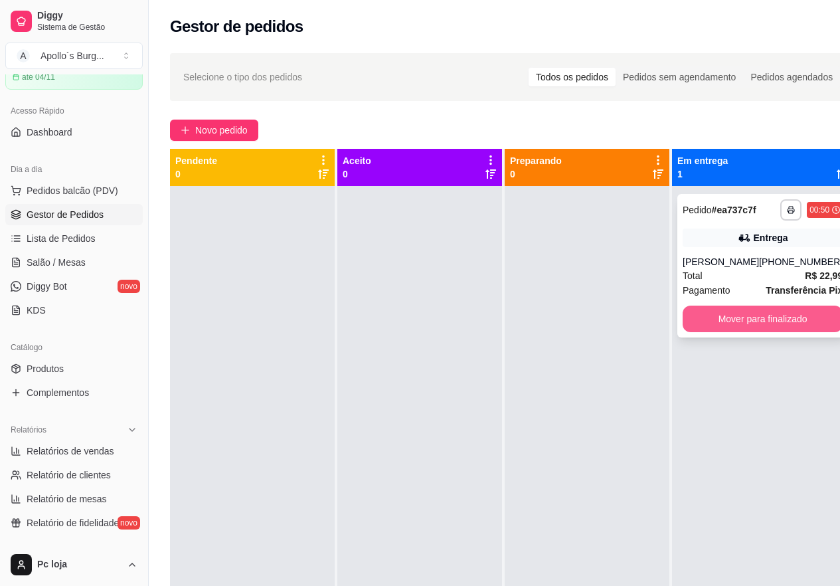
click at [722, 320] on button "Mover para finalizado" at bounding box center [763, 319] width 160 height 27
click at [752, 322] on button "Mover para finalizado" at bounding box center [763, 319] width 160 height 27
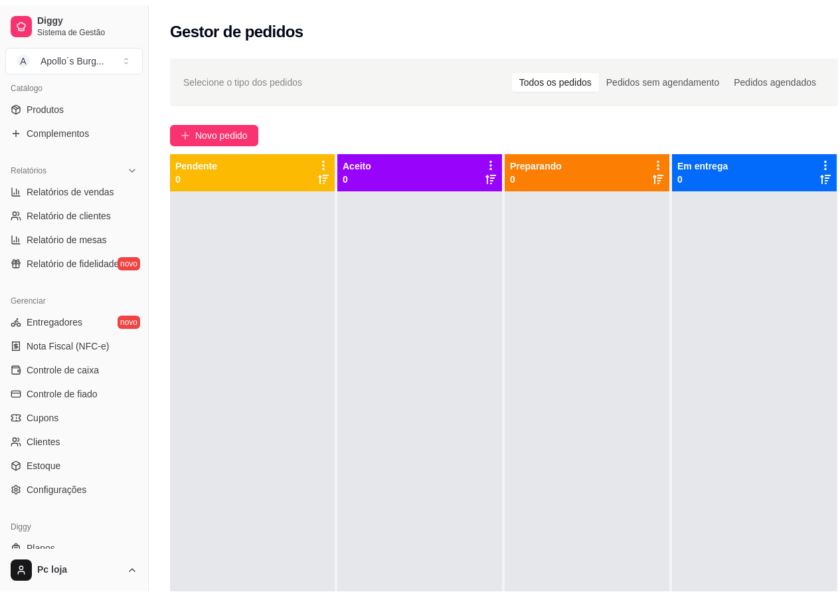
scroll to position [332, 0]
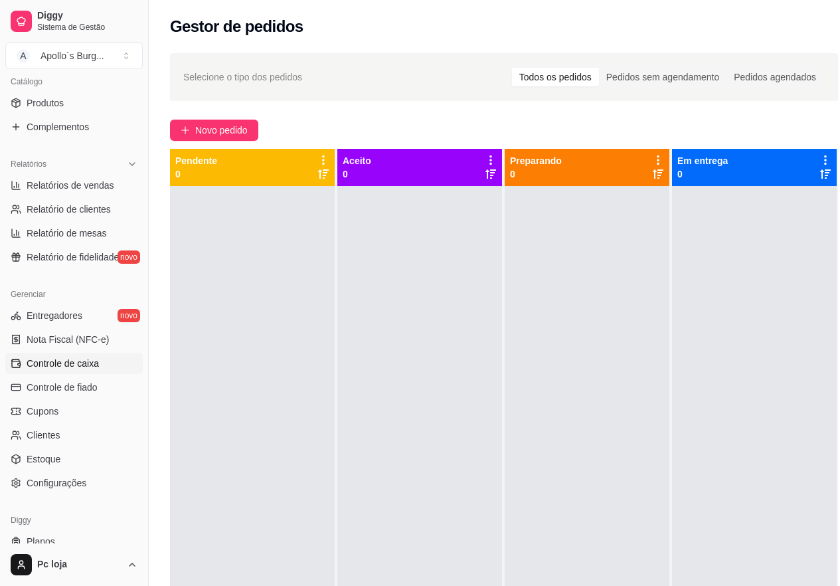
click at [88, 364] on span "Controle de caixa" at bounding box center [63, 363] width 72 height 13
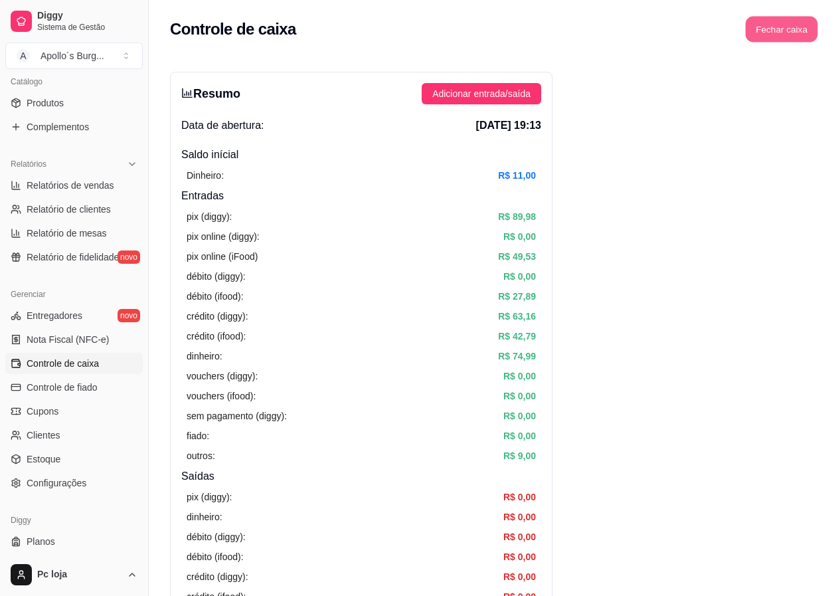
click at [787, 31] on button "Fechar caixa" at bounding box center [782, 30] width 72 height 26
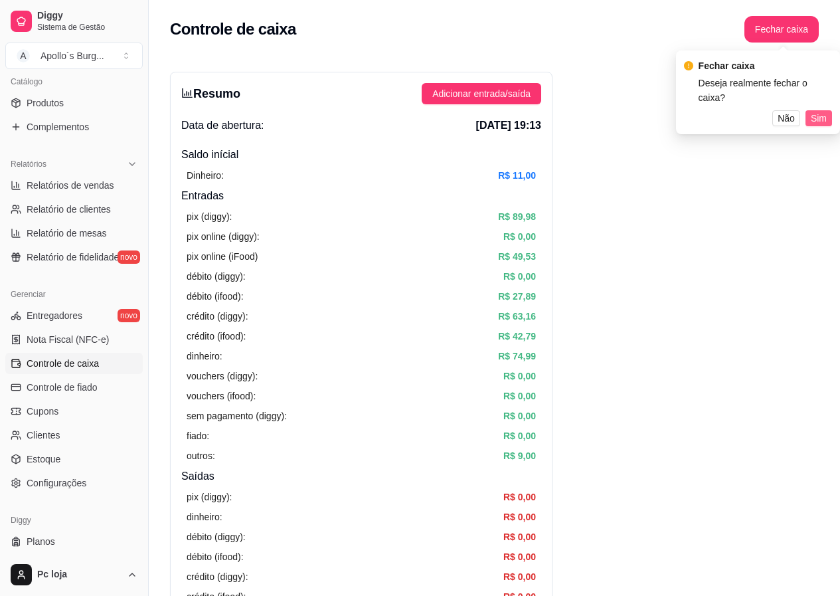
click at [816, 111] on span "Sim" at bounding box center [819, 118] width 16 height 15
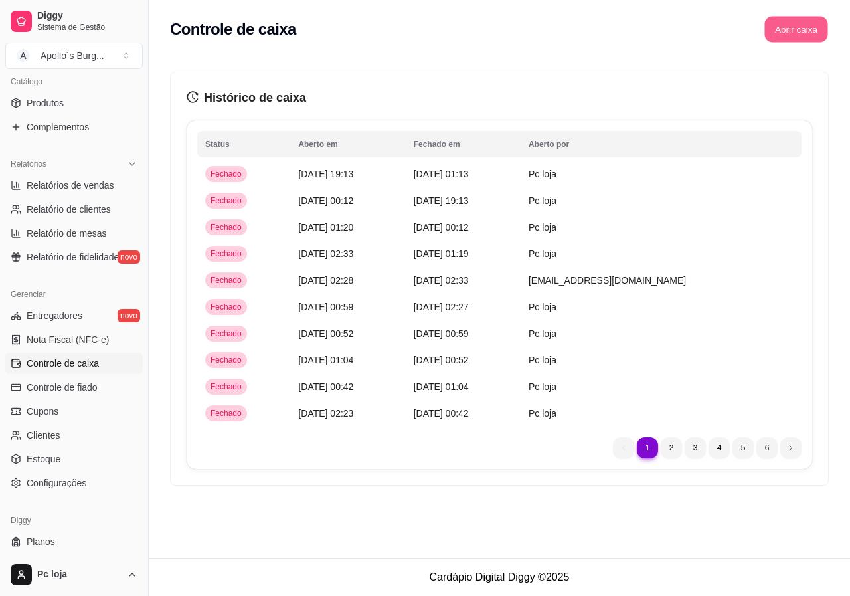
click at [793, 31] on button "Abrir caixa" at bounding box center [796, 30] width 63 height 26
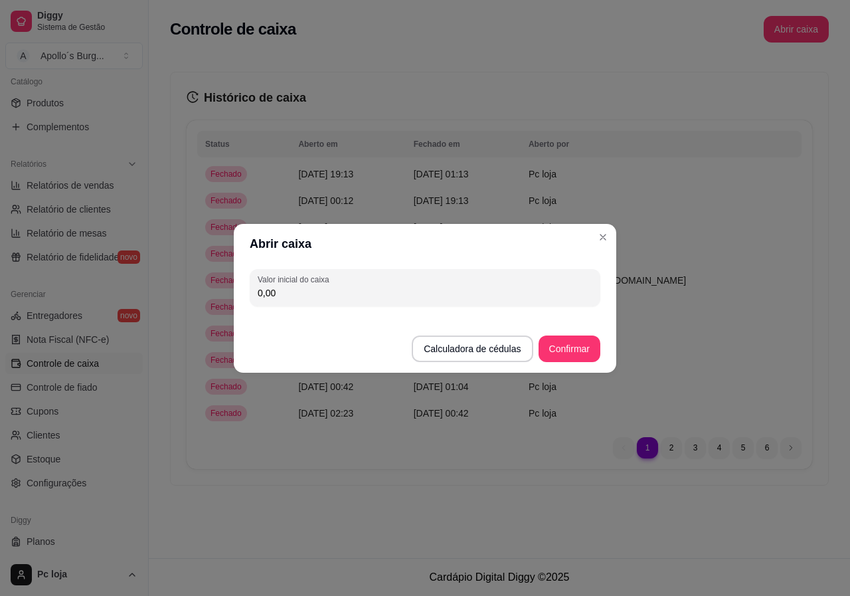
click at [466, 289] on input "0,00" at bounding box center [425, 292] width 335 height 13
type input "67,00"
click at [597, 354] on button "Confirmar" at bounding box center [570, 349] width 62 height 27
